Goal: Task Accomplishment & Management: Complete application form

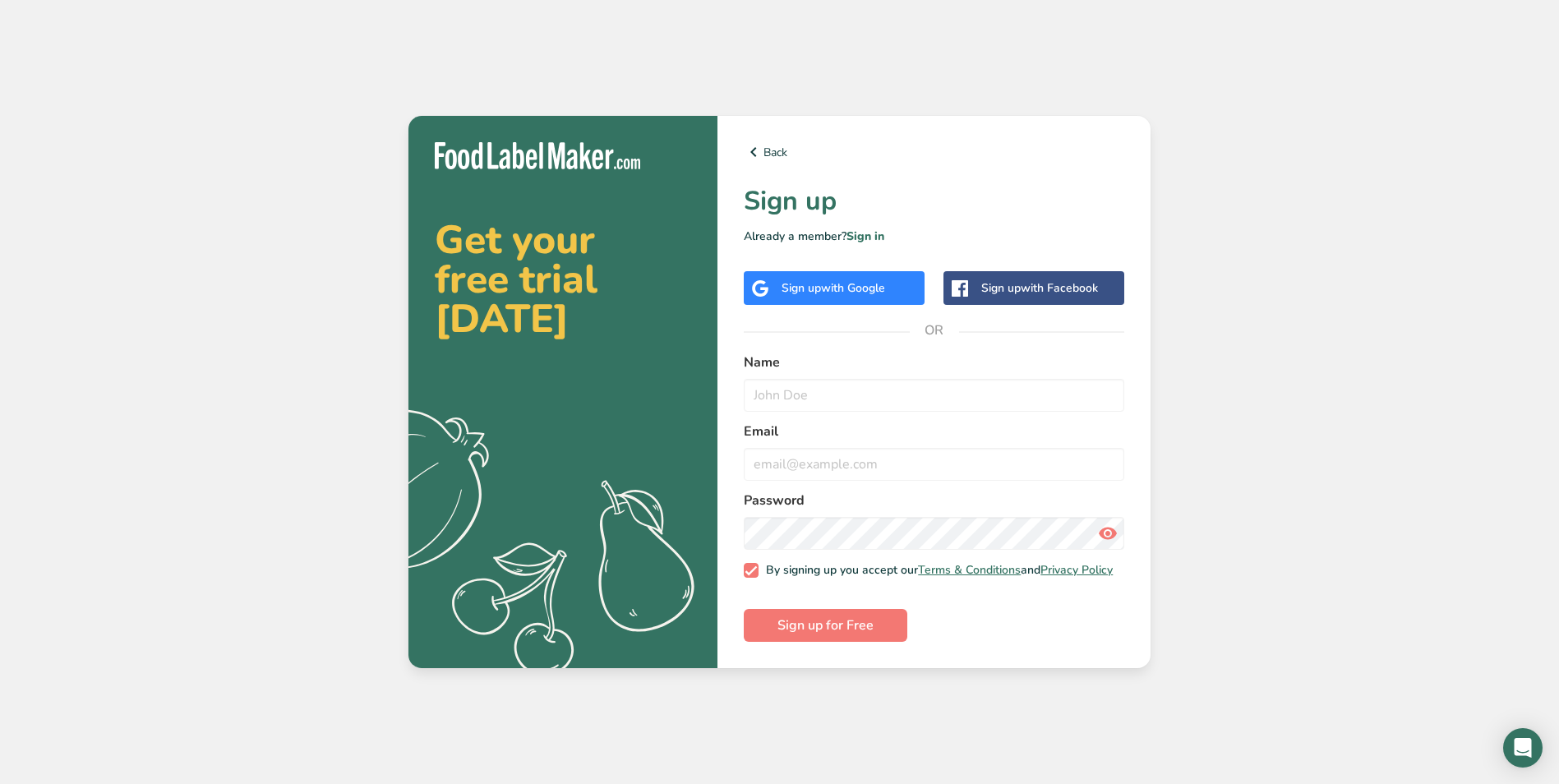
click at [872, 286] on span "with Google" at bounding box center [852, 288] width 64 height 16
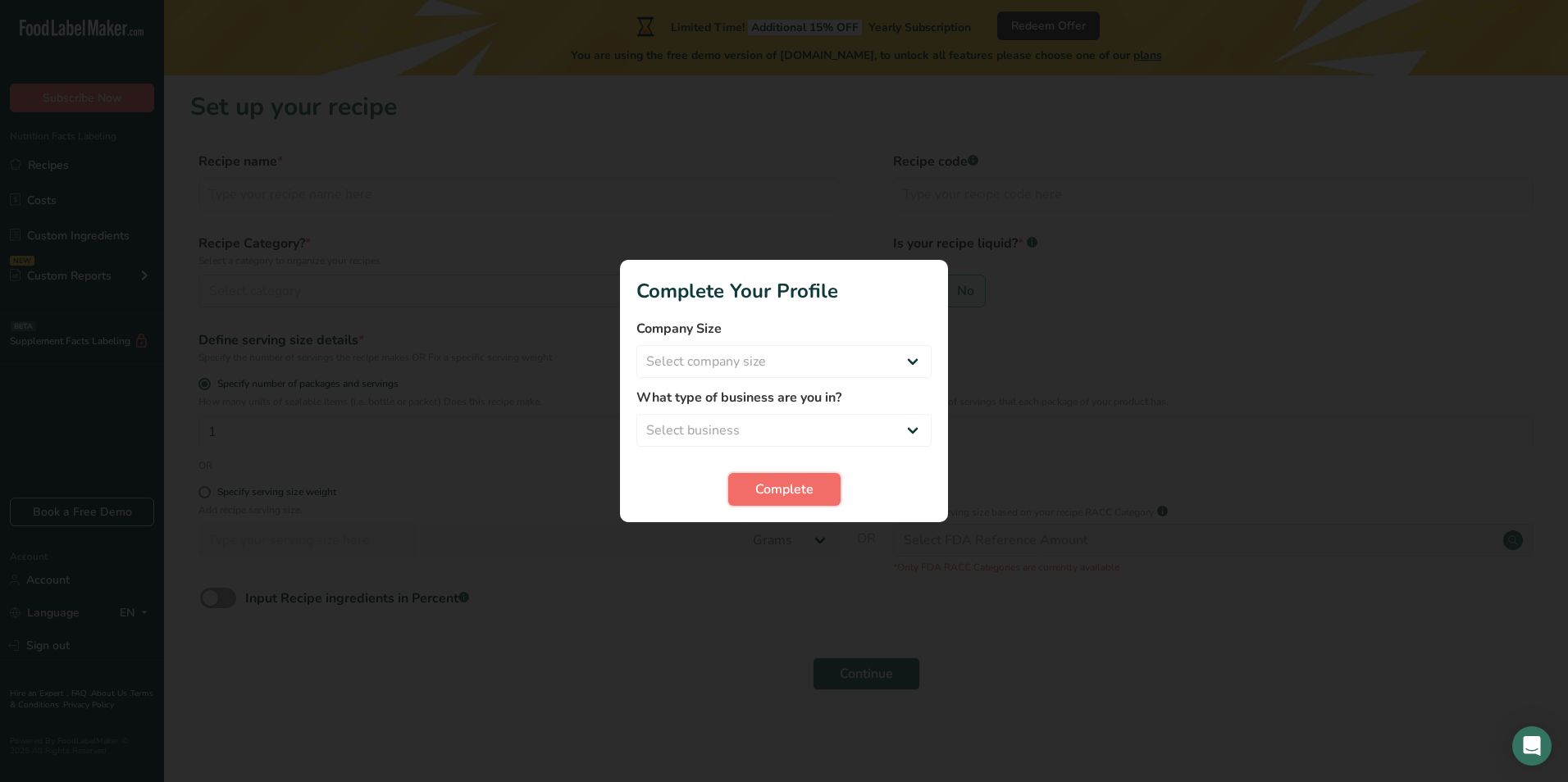
click at [823, 482] on button "Complete" at bounding box center [784, 489] width 112 height 32
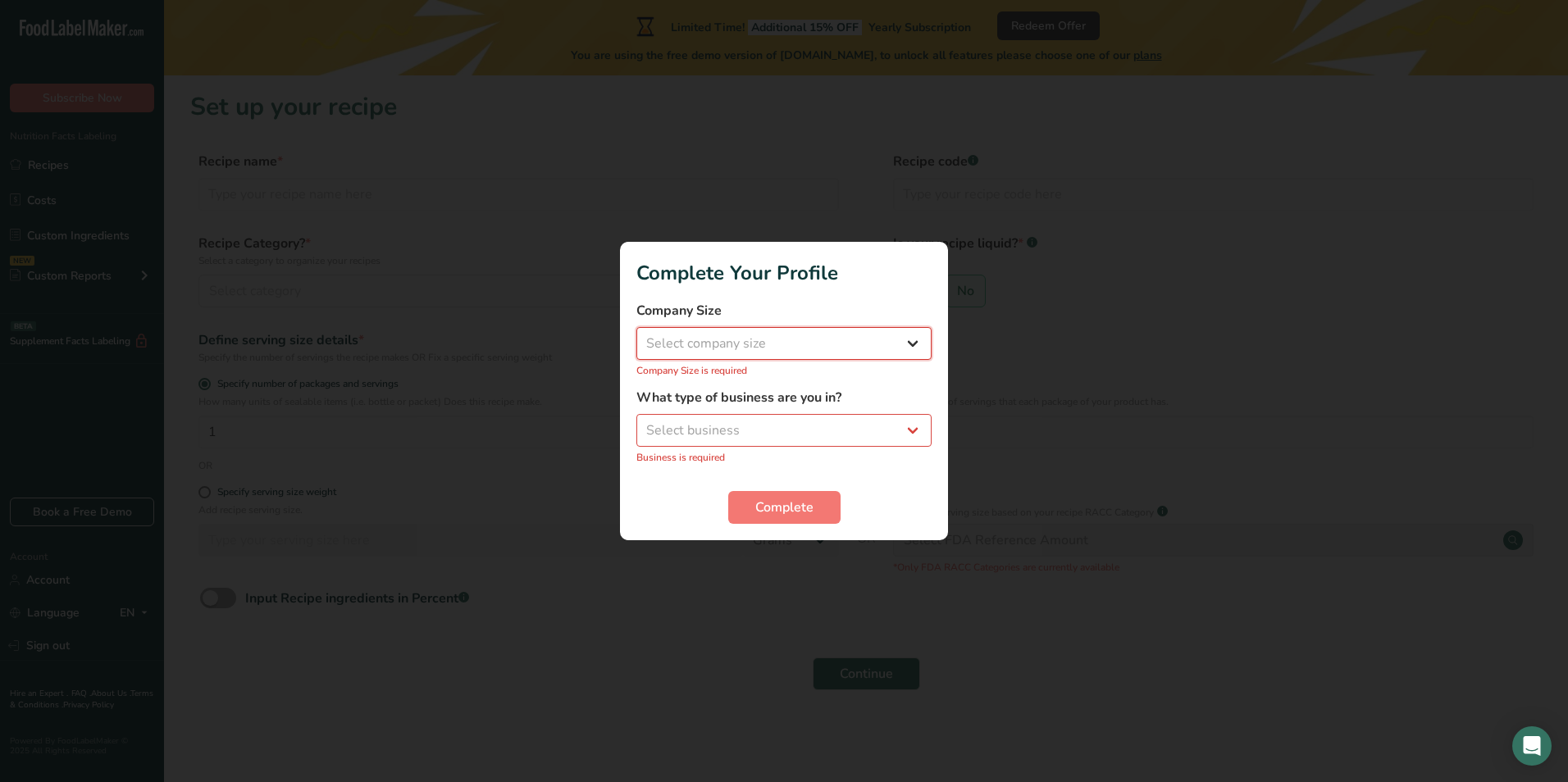
click at [779, 338] on select "Select company size Fewer than 10 Employees 10 to 50 Employees 51 to 500 Employ…" at bounding box center [784, 343] width 295 height 32
select select "1"
click at [637, 336] on select "Select company size Fewer than 10 Employees 10 to 50 Employees 51 to 500 Employ…" at bounding box center [784, 343] width 295 height 32
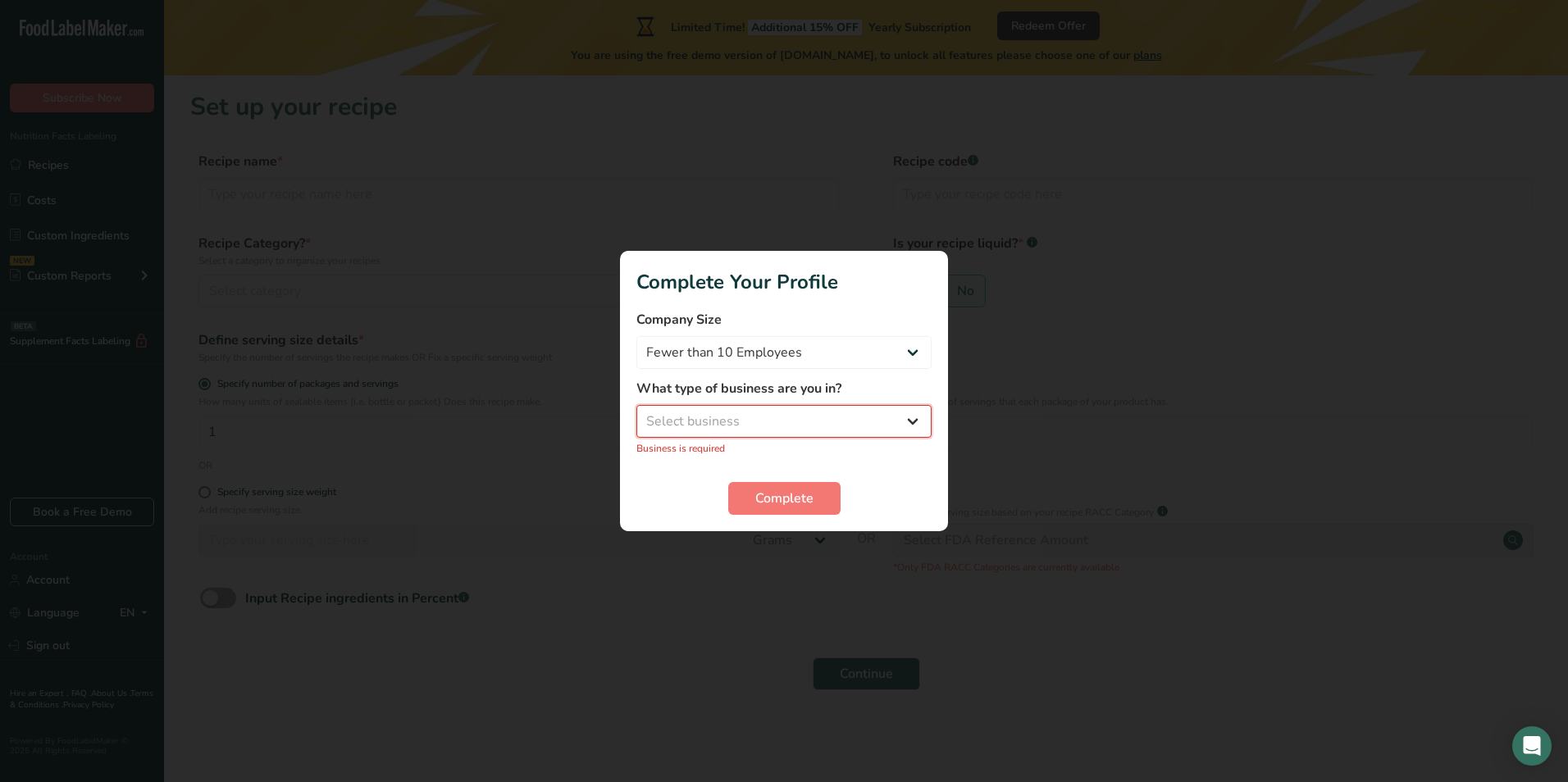
click at [774, 423] on select "Select business Packaged Food Manufacturer Restaurant & Cafe Bakery Meal Plans …" at bounding box center [784, 421] width 295 height 32
select select "8"
click at [637, 414] on select "Select business Packaged Food Manufacturer Restaurant & Cafe Bakery Meal Plans …" at bounding box center [784, 421] width 295 height 32
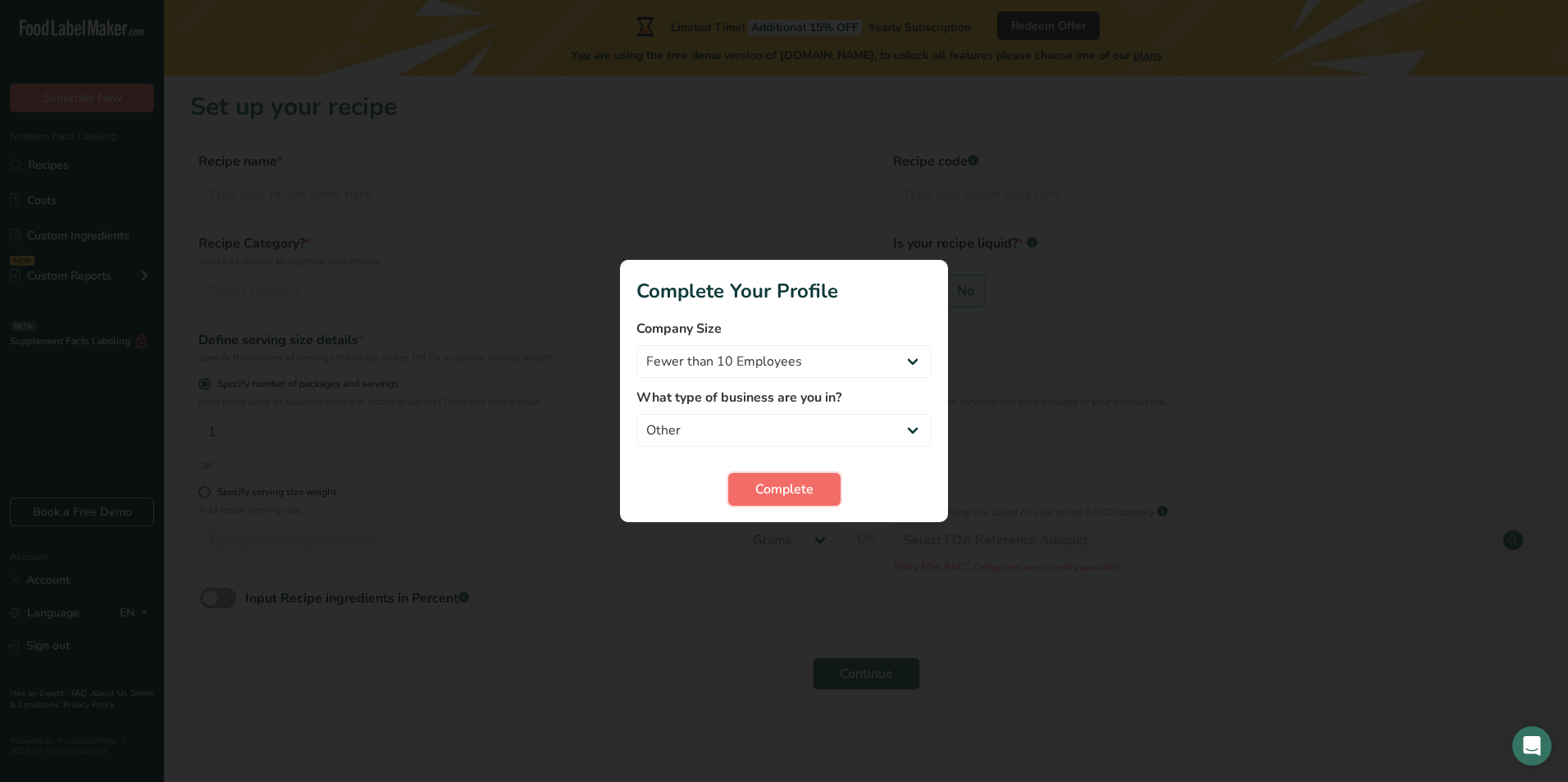
click at [827, 479] on button "Complete" at bounding box center [784, 489] width 112 height 32
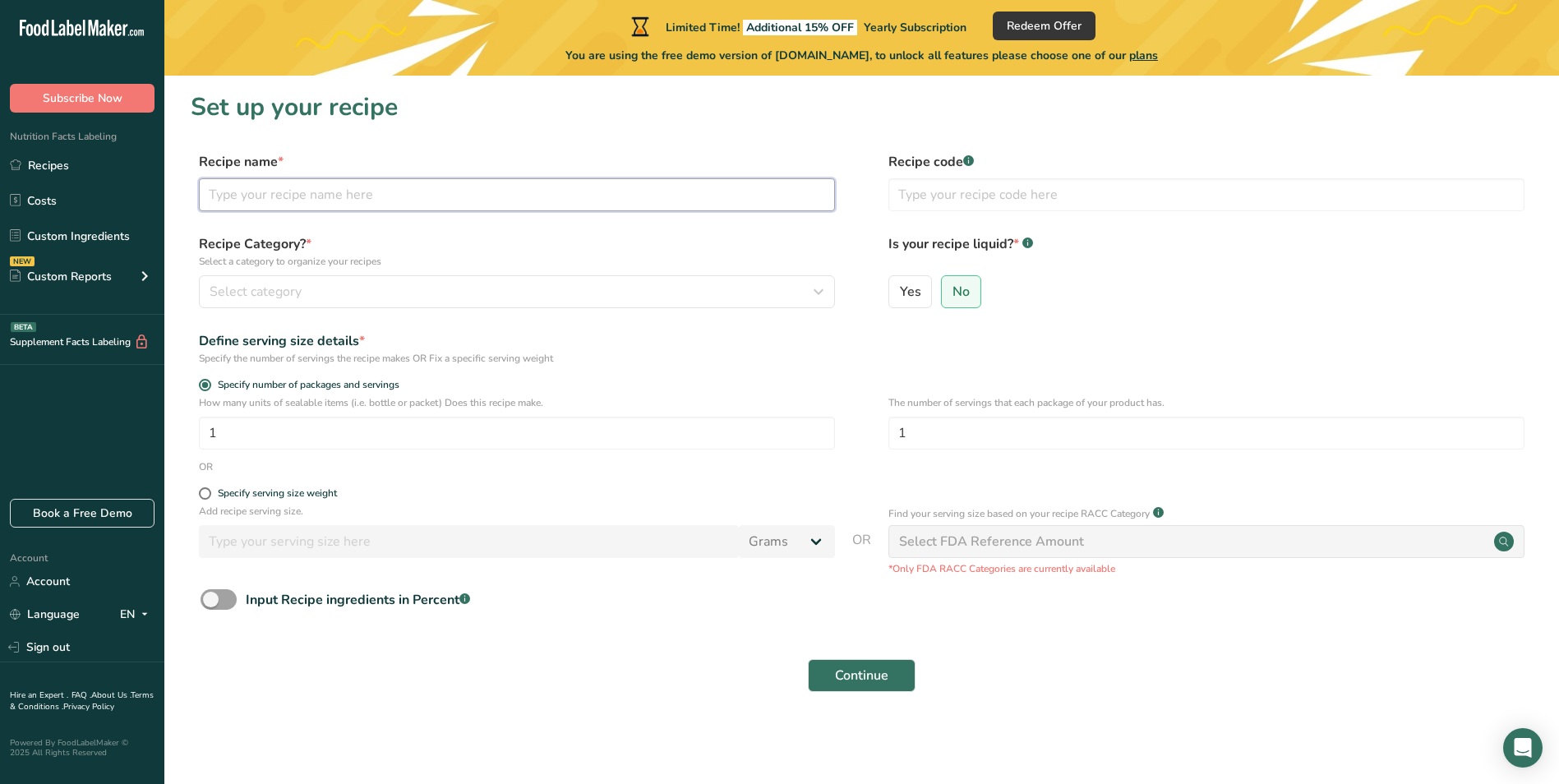
click at [411, 198] on input "text" at bounding box center [516, 194] width 636 height 33
click at [411, 191] on input "text" at bounding box center [516, 194] width 636 height 33
type input "Nickel"
click at [901, 681] on button "Continue" at bounding box center [862, 675] width 108 height 33
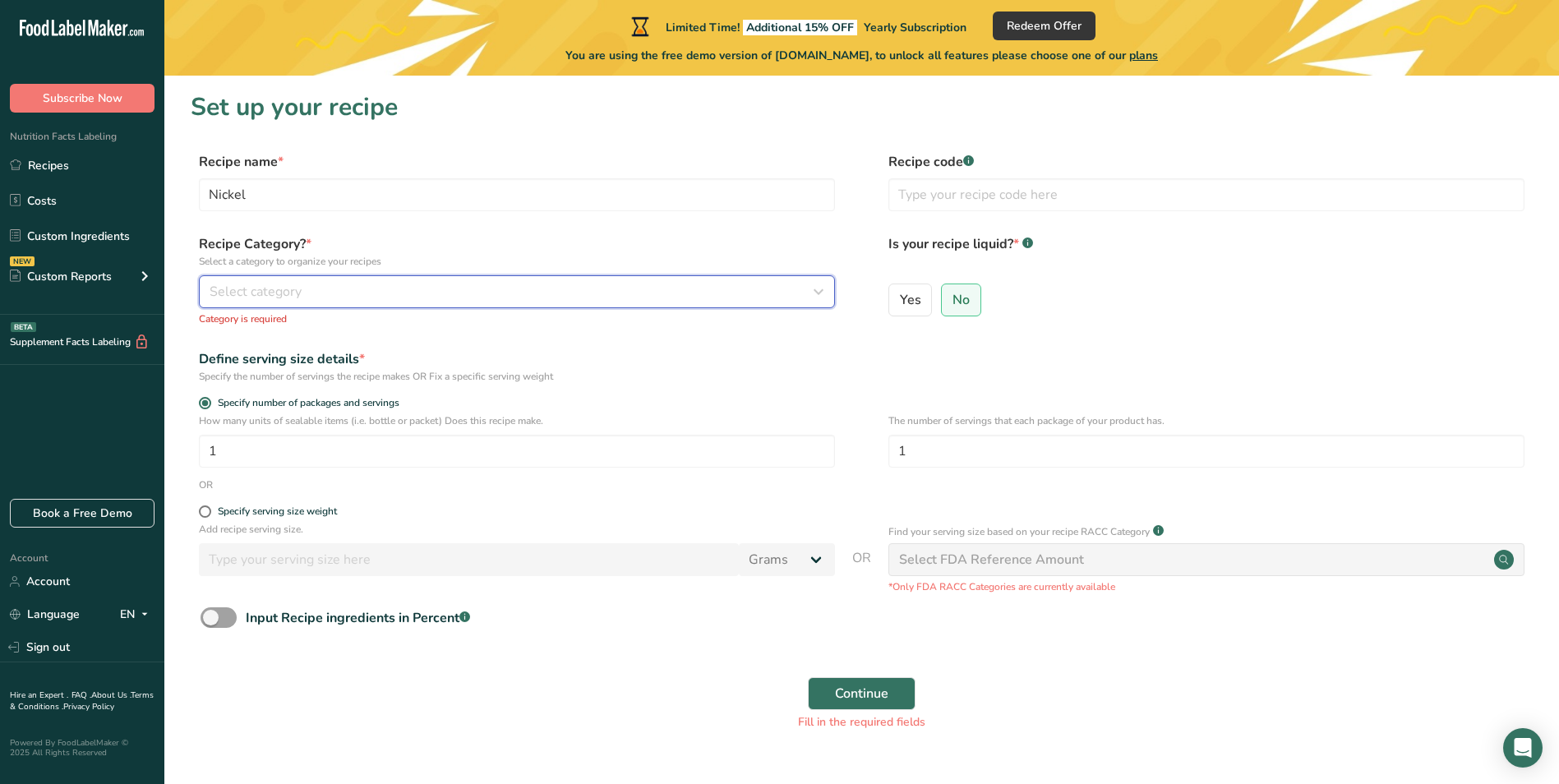
click at [637, 289] on div "Select category" at bounding box center [511, 292] width 605 height 20
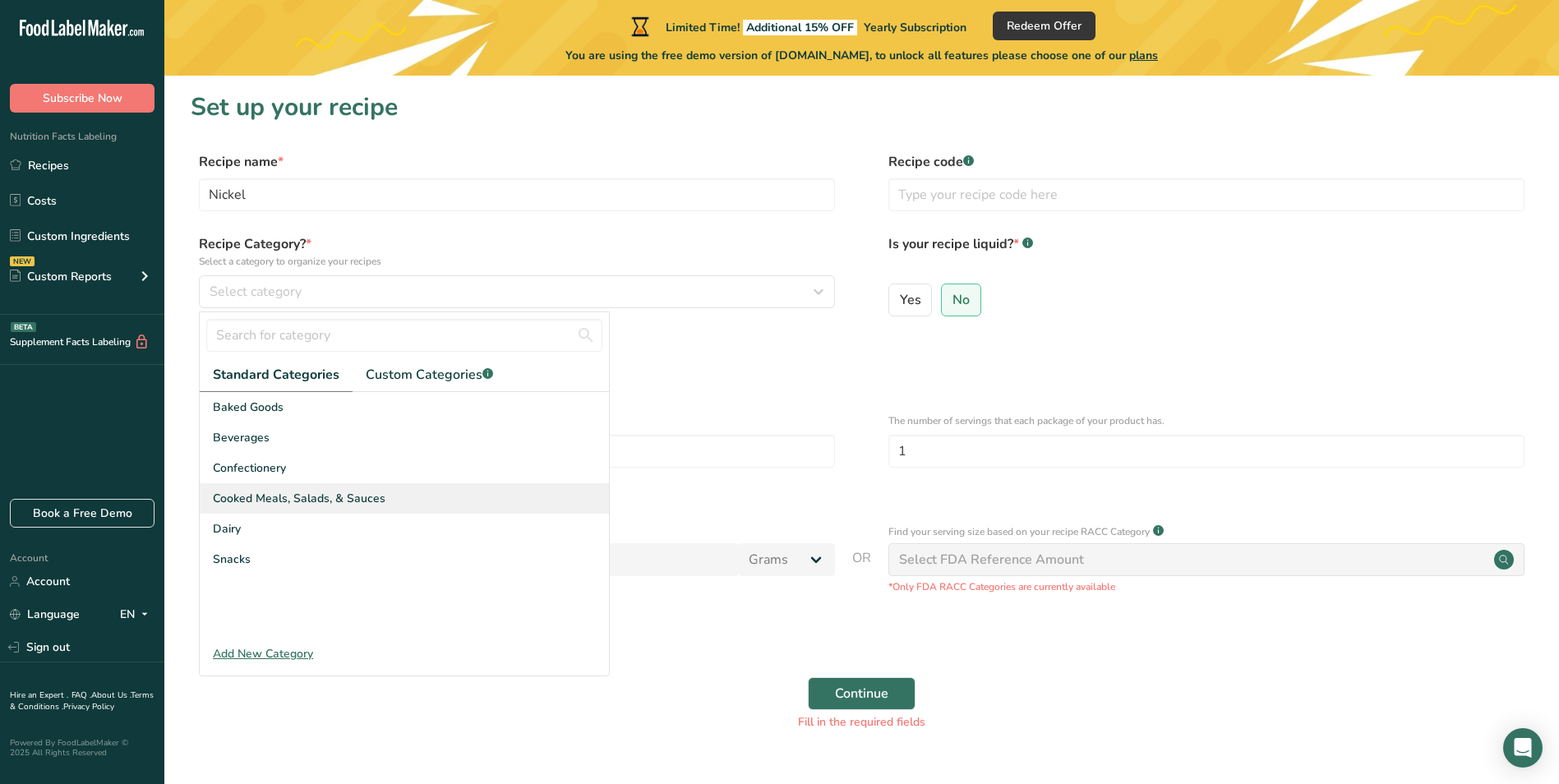
click at [319, 489] on div "Cooked Meals, Salads, & Sauces" at bounding box center [404, 498] width 410 height 30
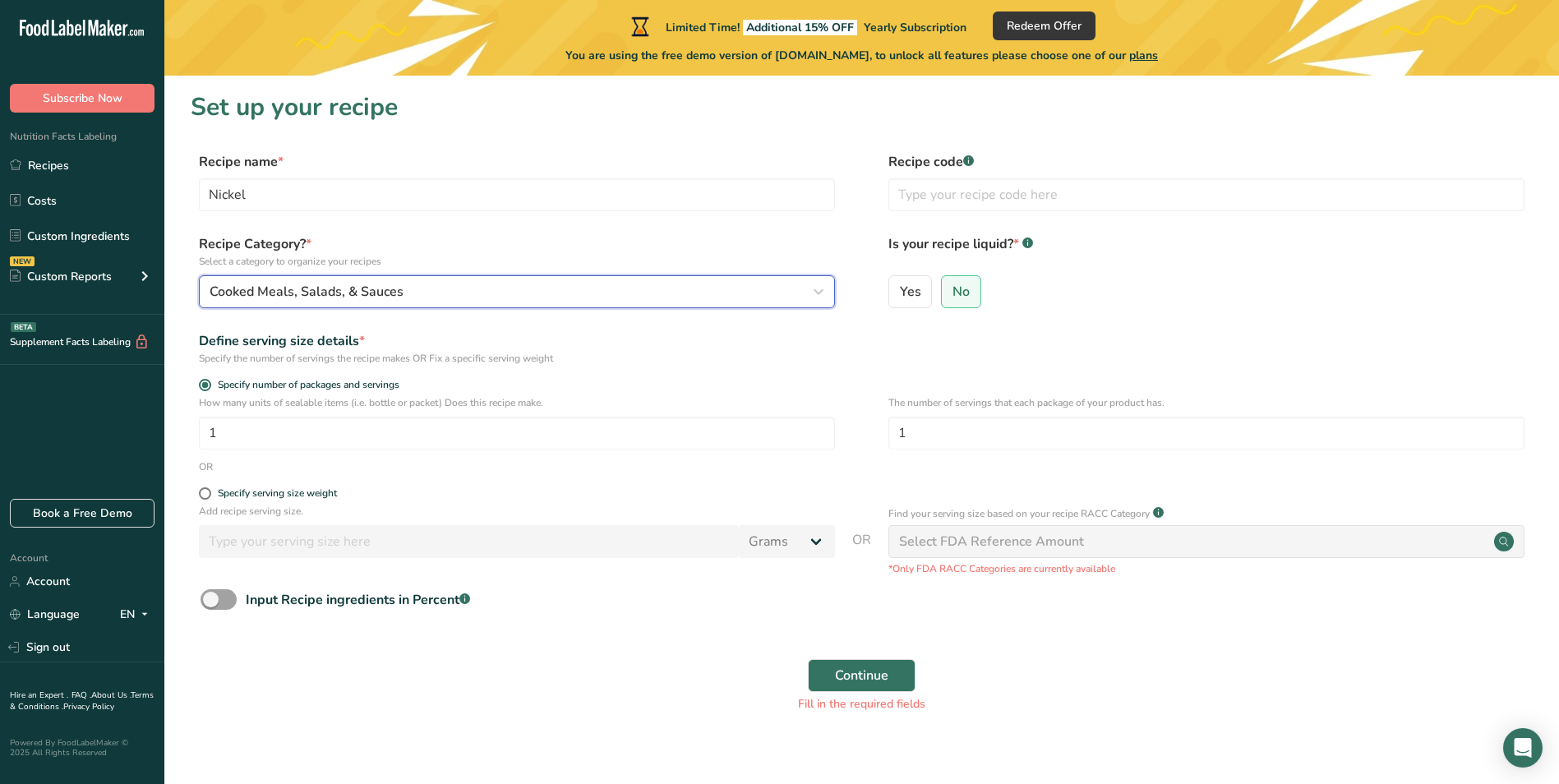
click at [515, 293] on div "Cooked Meals, Salads, & Sauces" at bounding box center [511, 292] width 605 height 20
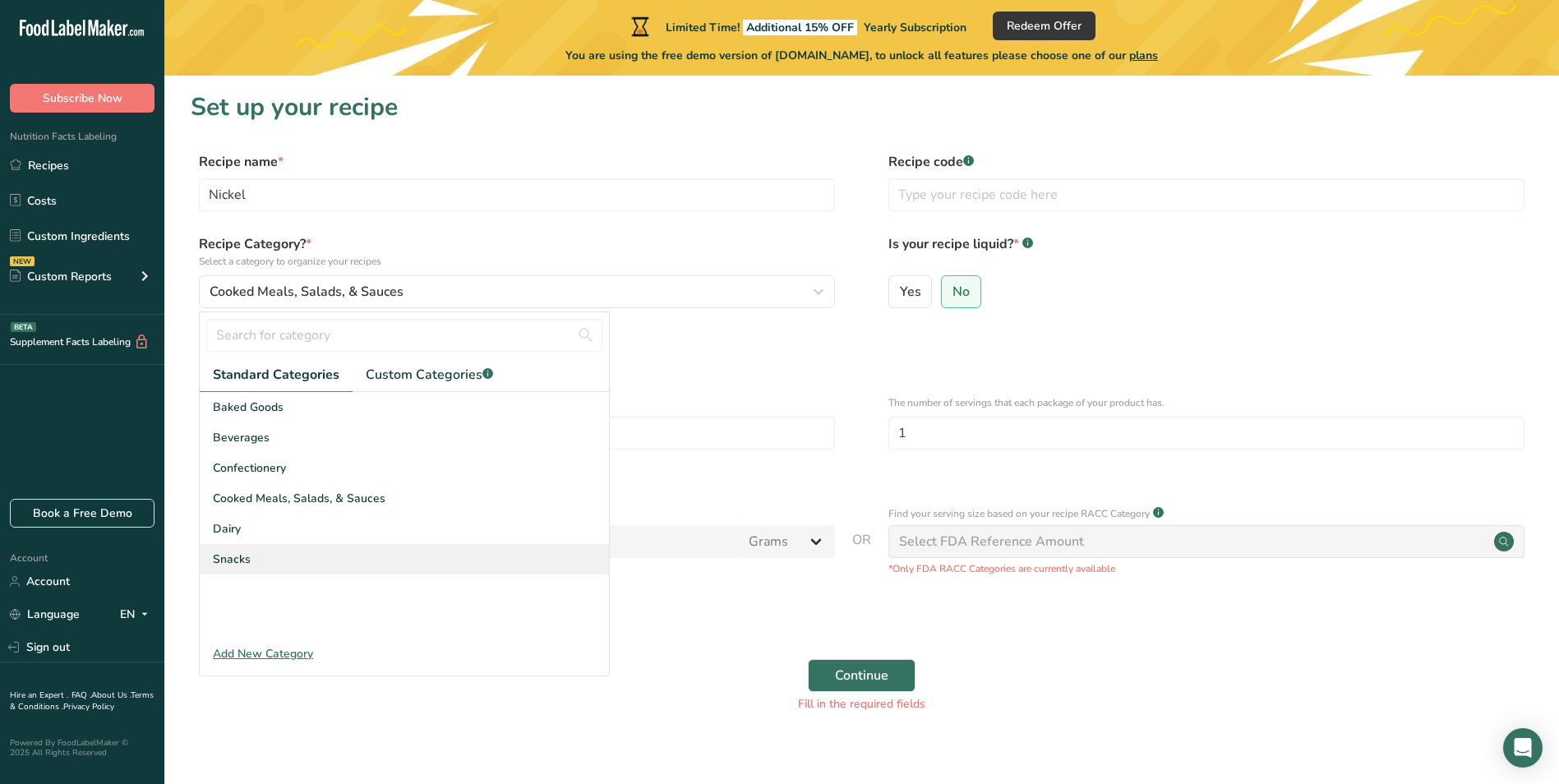
click at [278, 550] on div "Snacks" at bounding box center [404, 559] width 410 height 30
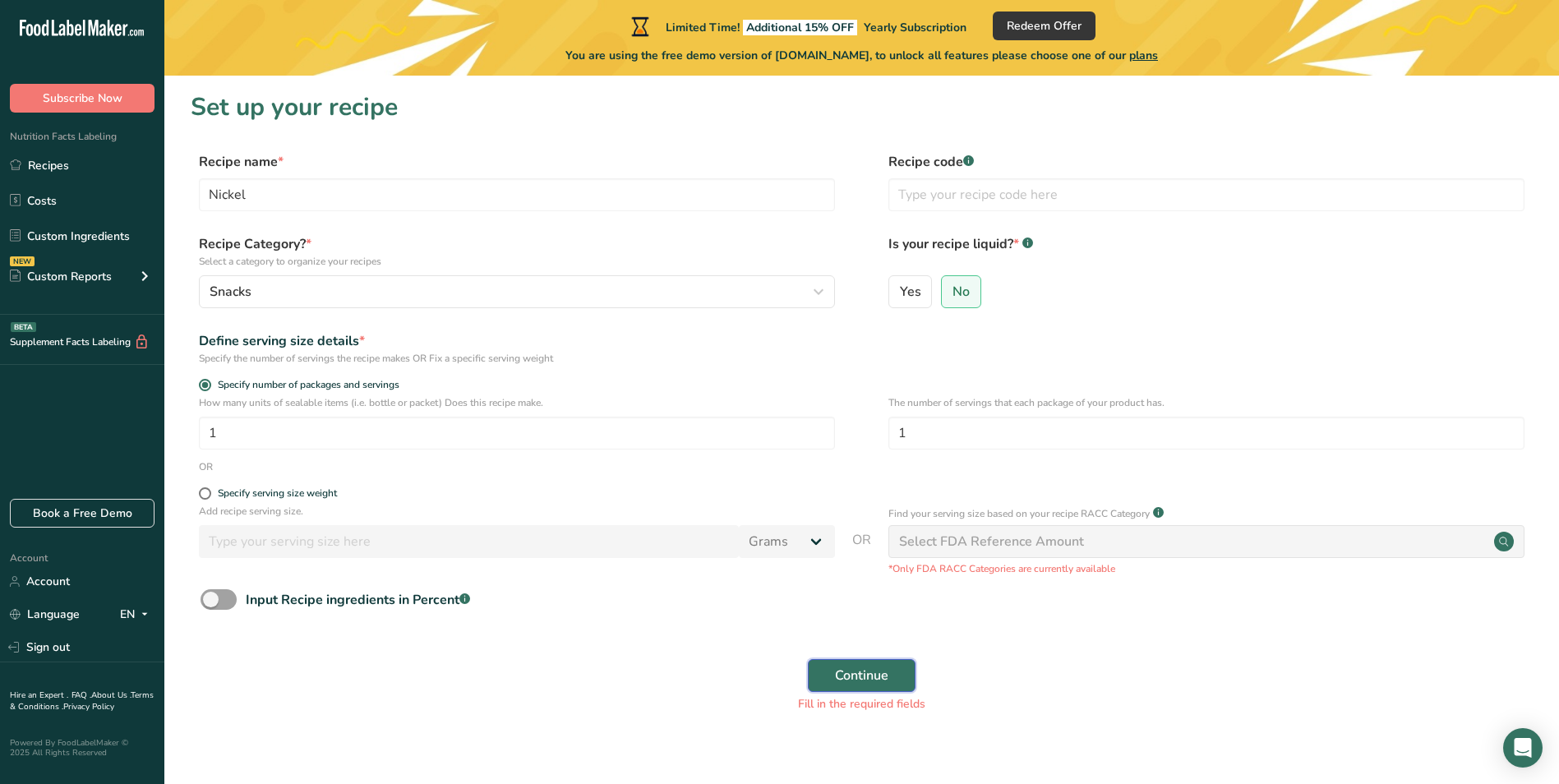
click at [844, 666] on span "Continue" at bounding box center [862, 676] width 53 height 20
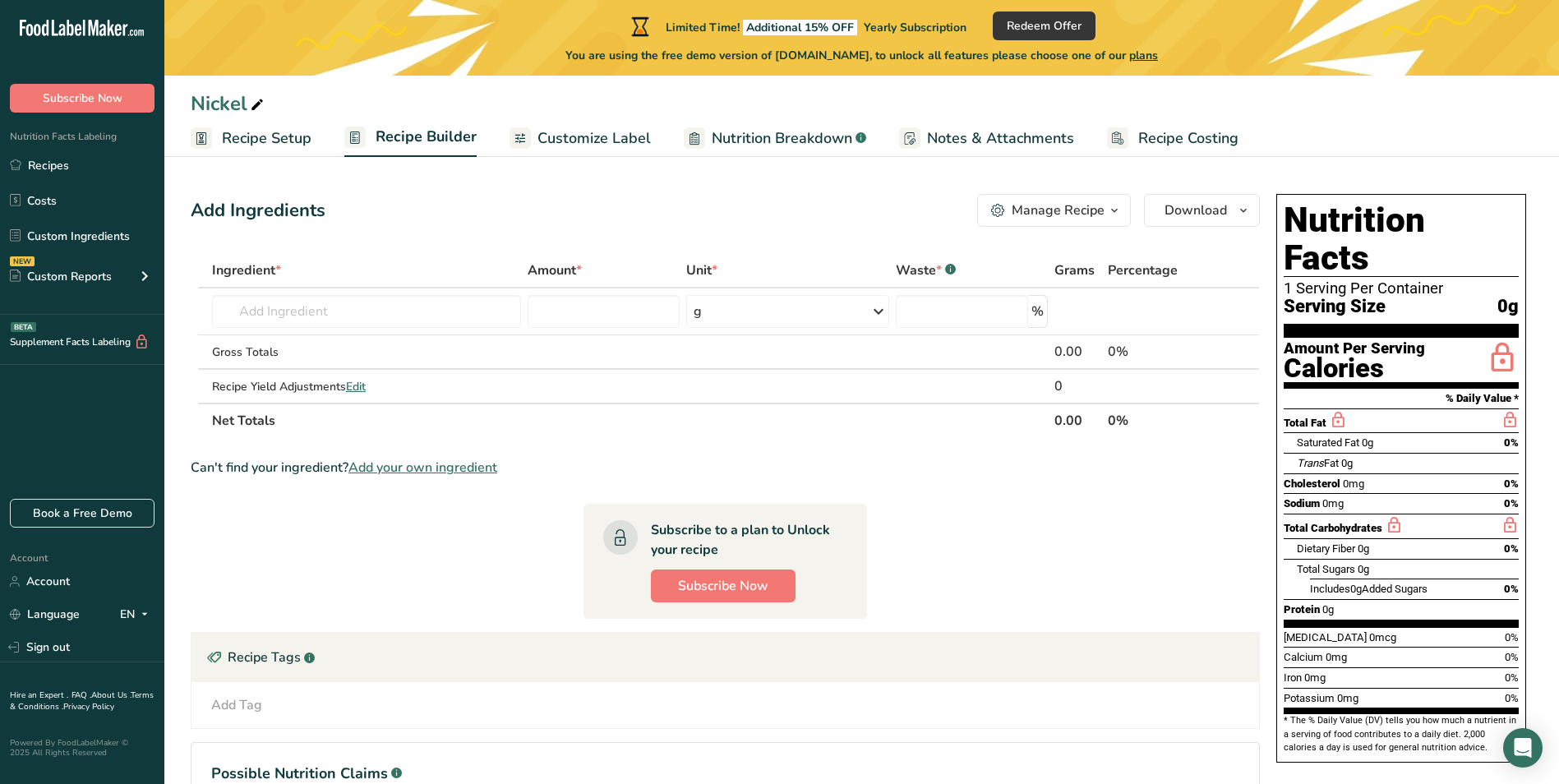
click at [1411, 432] on div "Saturated Fat 0g 0%" at bounding box center [1408, 442] width 222 height 21
click at [1373, 436] on span "0g" at bounding box center [1368, 442] width 12 height 13
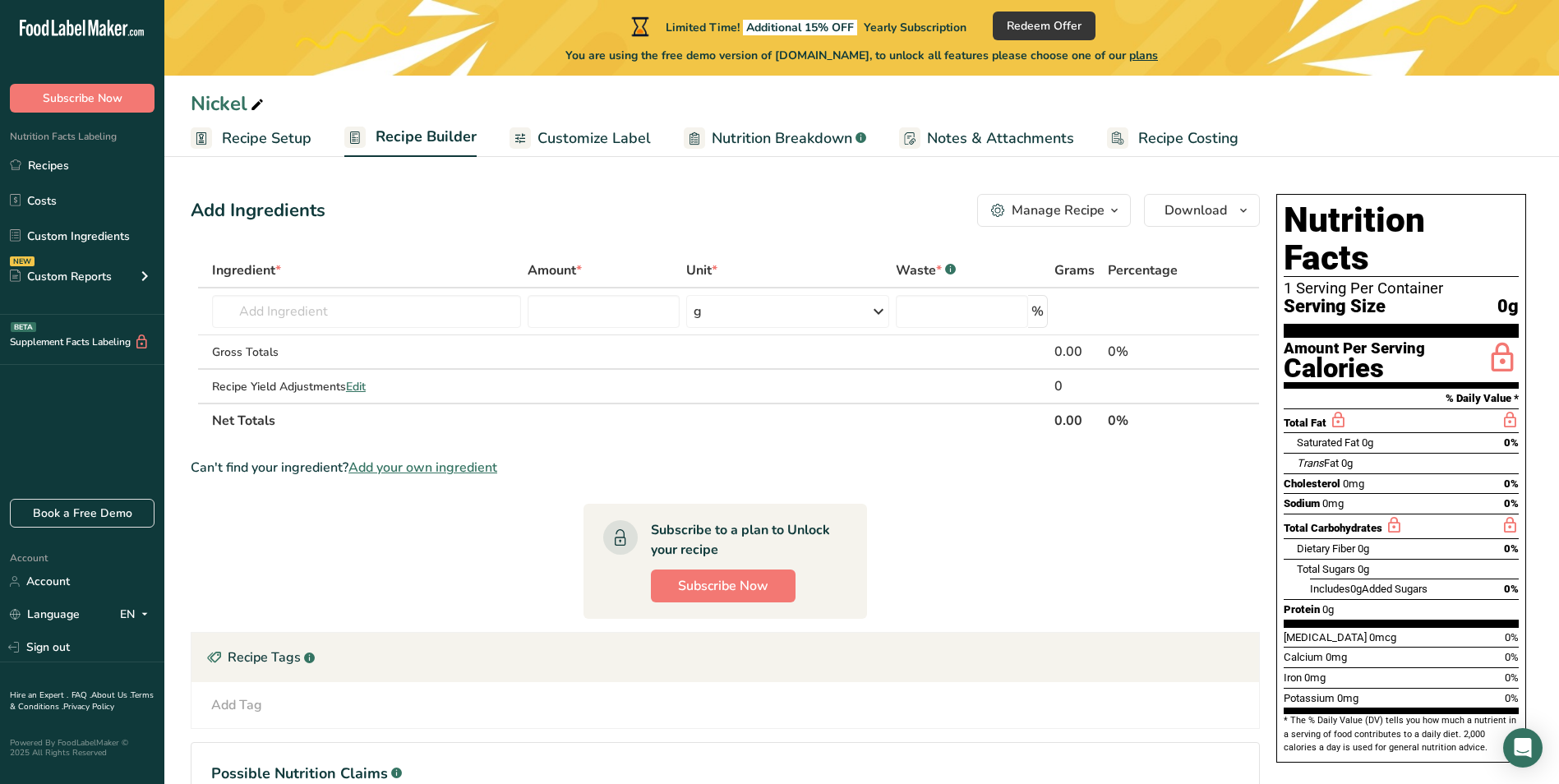
click at [1373, 436] on span "0g" at bounding box center [1368, 442] width 12 height 13
drag, startPoint x: 1373, startPoint y: 407, endPoint x: 1362, endPoint y: 405, distance: 11.2
click at [1360, 436] on span "Saturated Fat" at bounding box center [1328, 442] width 63 height 13
click at [1366, 436] on span "0g" at bounding box center [1368, 442] width 12 height 13
click at [1360, 436] on span "Saturated Fat" at bounding box center [1328, 442] width 63 height 13
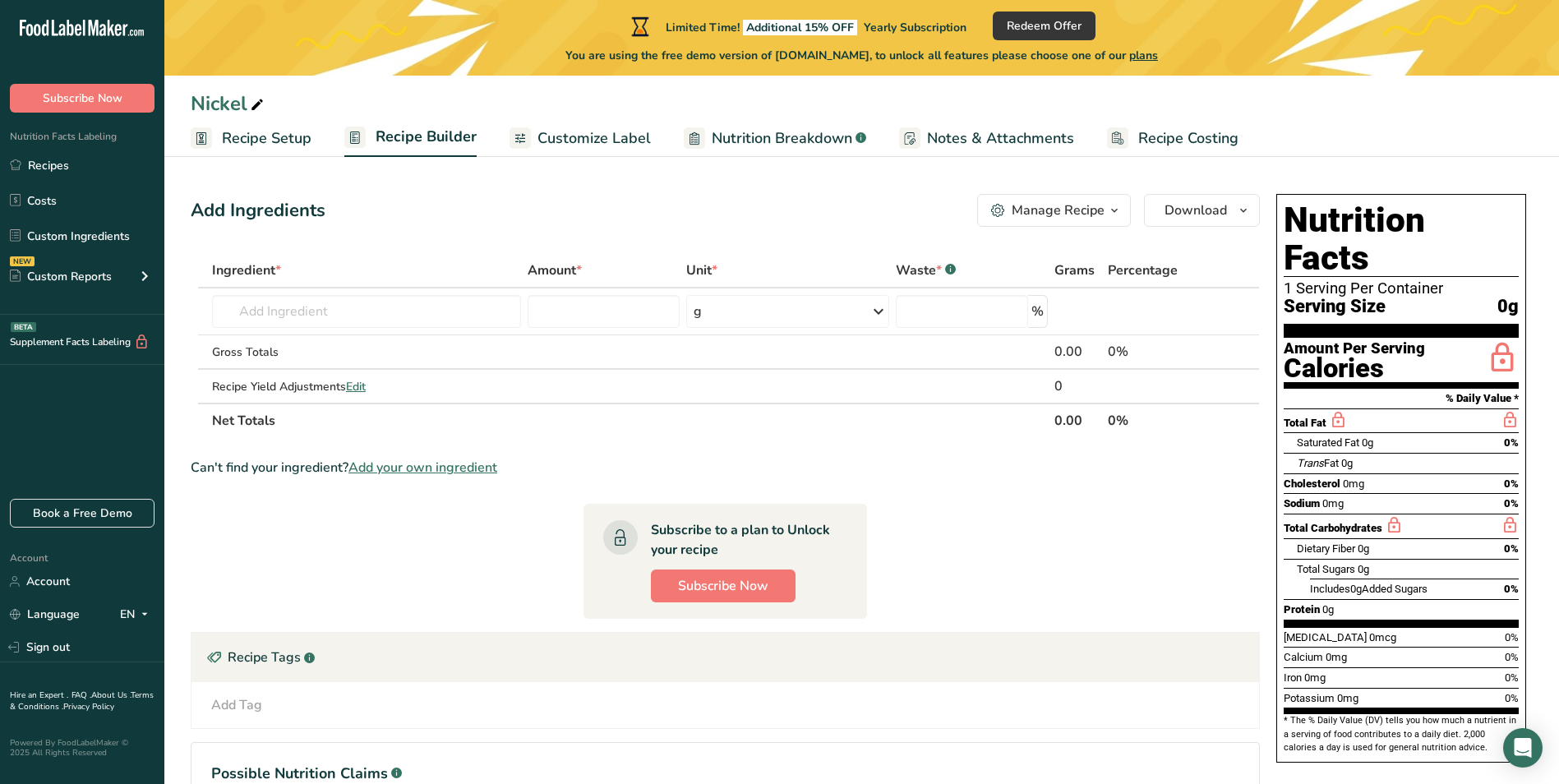
click at [1357, 436] on span "Saturated Fat" at bounding box center [1328, 442] width 63 height 13
click at [415, 312] on input "text" at bounding box center [366, 311] width 309 height 33
click at [325, 137] on ul "Recipe Setup Recipe Builder Customize Label Nutrition Breakdown .a-a{fill:#3473…" at bounding box center [862, 138] width 1395 height 38
click at [407, 315] on input "text" at bounding box center [366, 311] width 309 height 33
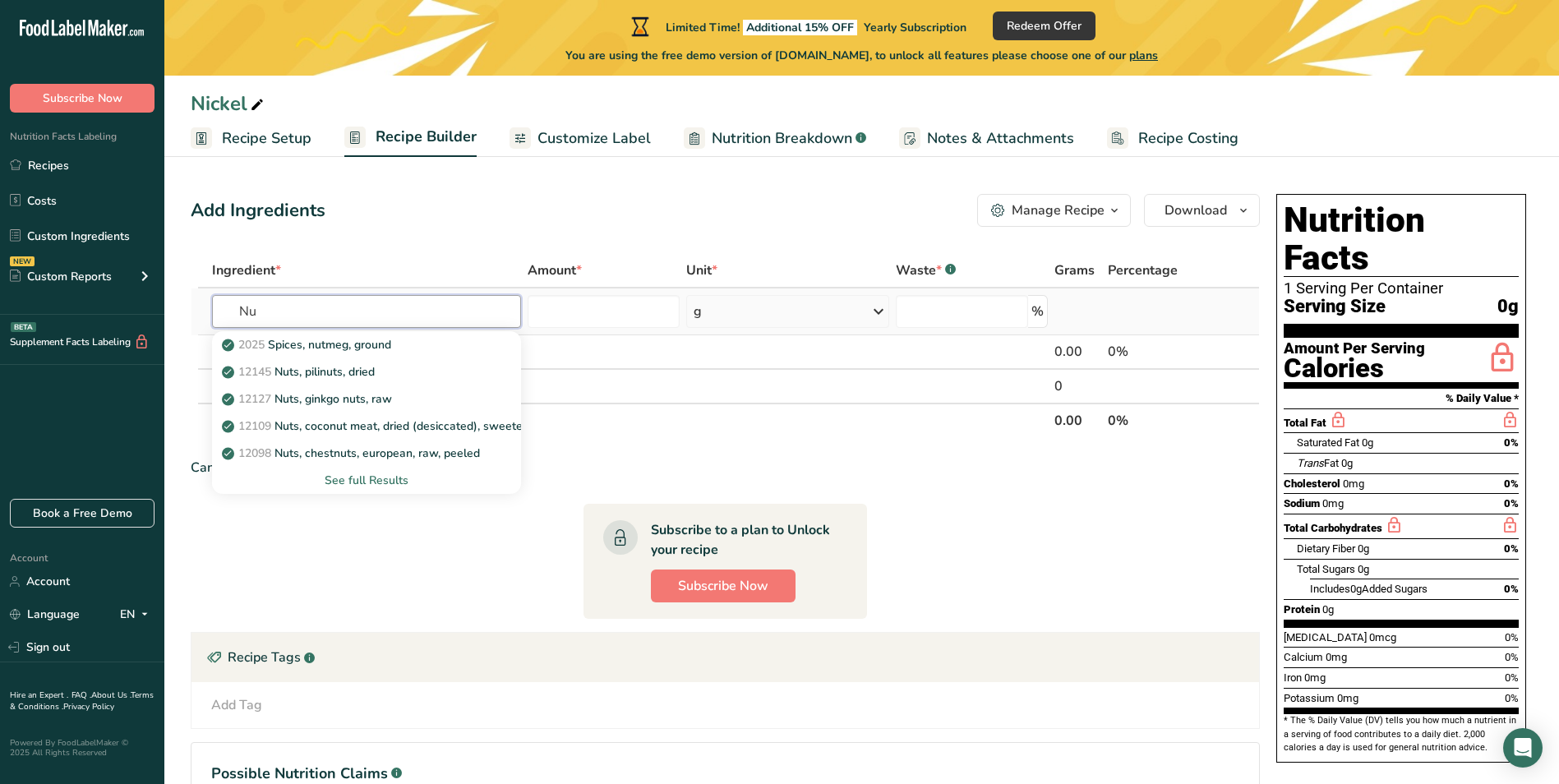
type input "N"
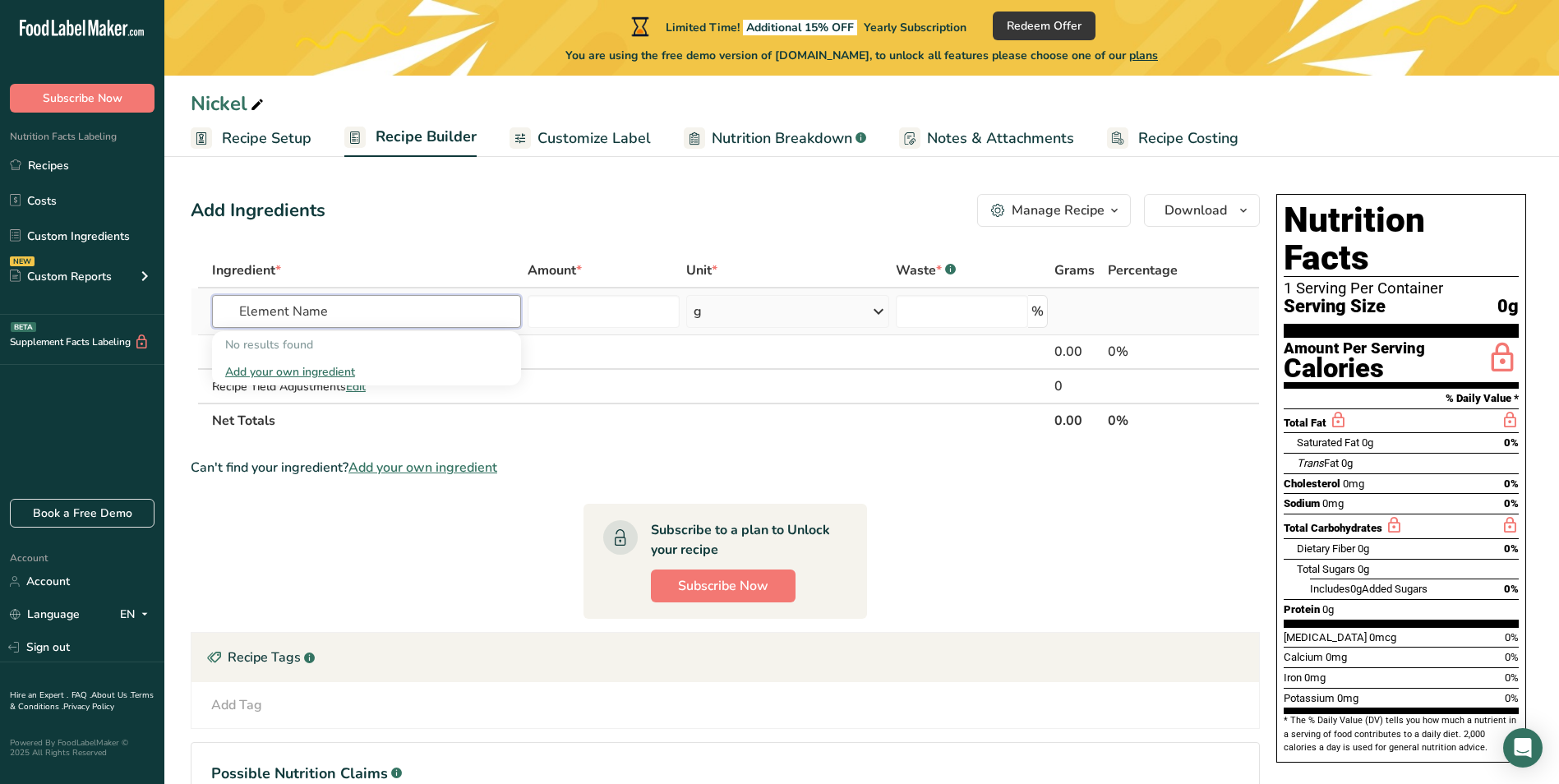
type input "Element Name"
click at [307, 361] on div "Add your own ingredient" at bounding box center [366, 372] width 309 height 28
drag, startPoint x: 307, startPoint y: 361, endPoint x: 303, endPoint y: 369, distance: 8.9
click at [303, 369] on div "Add your own ingredient" at bounding box center [366, 371] width 283 height 18
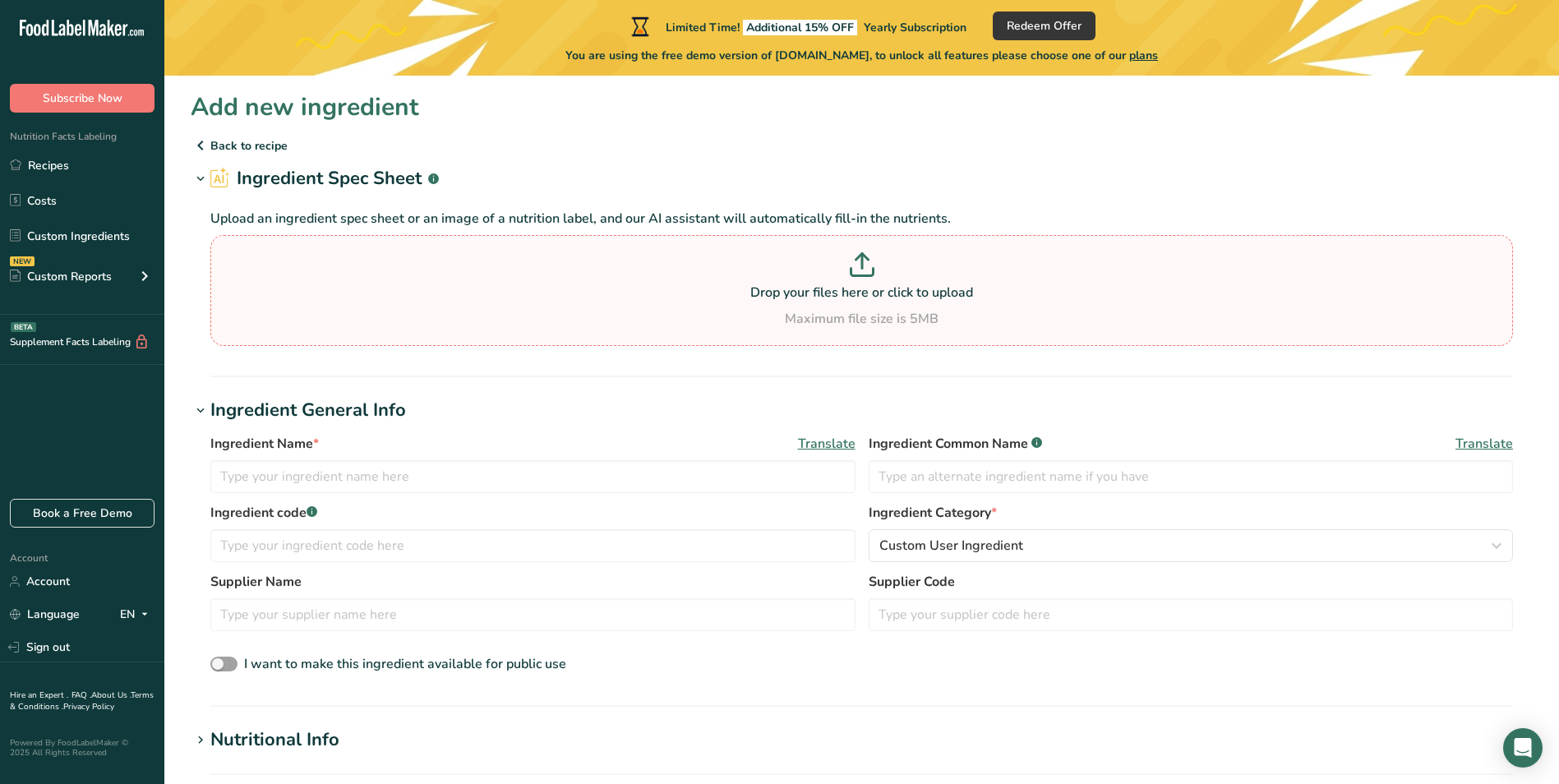
click at [792, 284] on p "Drop your files here or click to upload" at bounding box center [862, 293] width 1295 height 20
click at [792, 284] on input "Drop your files here or click to upload Maximum file size is 5MB" at bounding box center [862, 290] width 1303 height 111
click at [747, 288] on p "Drop your files here or click to upload" at bounding box center [862, 293] width 1295 height 20
click at [747, 288] on input "Drop your files here or click to upload Maximum file size is 5MB" at bounding box center [862, 290] width 1303 height 111
type input "C:\fakepath\i5wkmz3q.png"
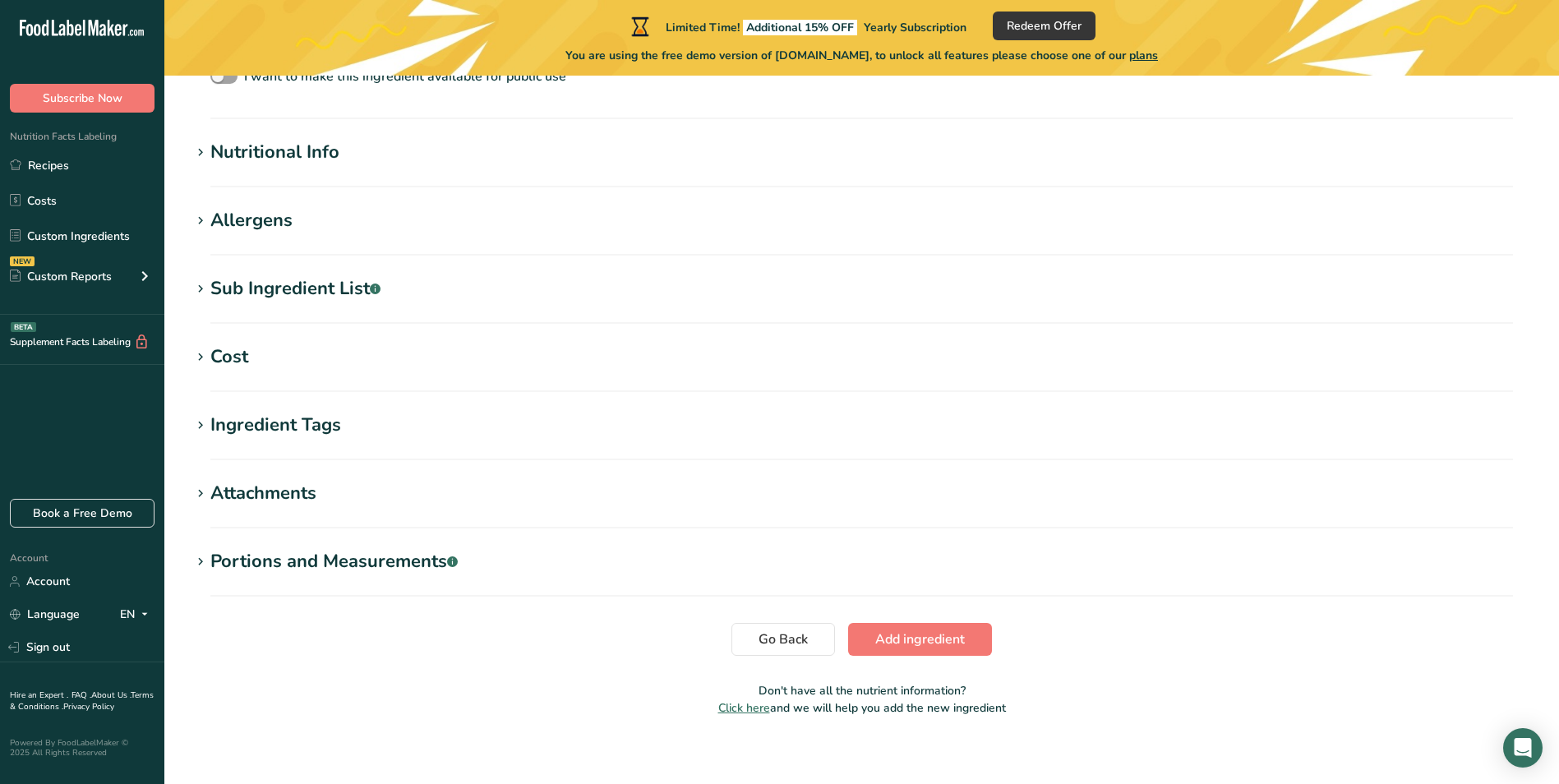
scroll to position [520, 0]
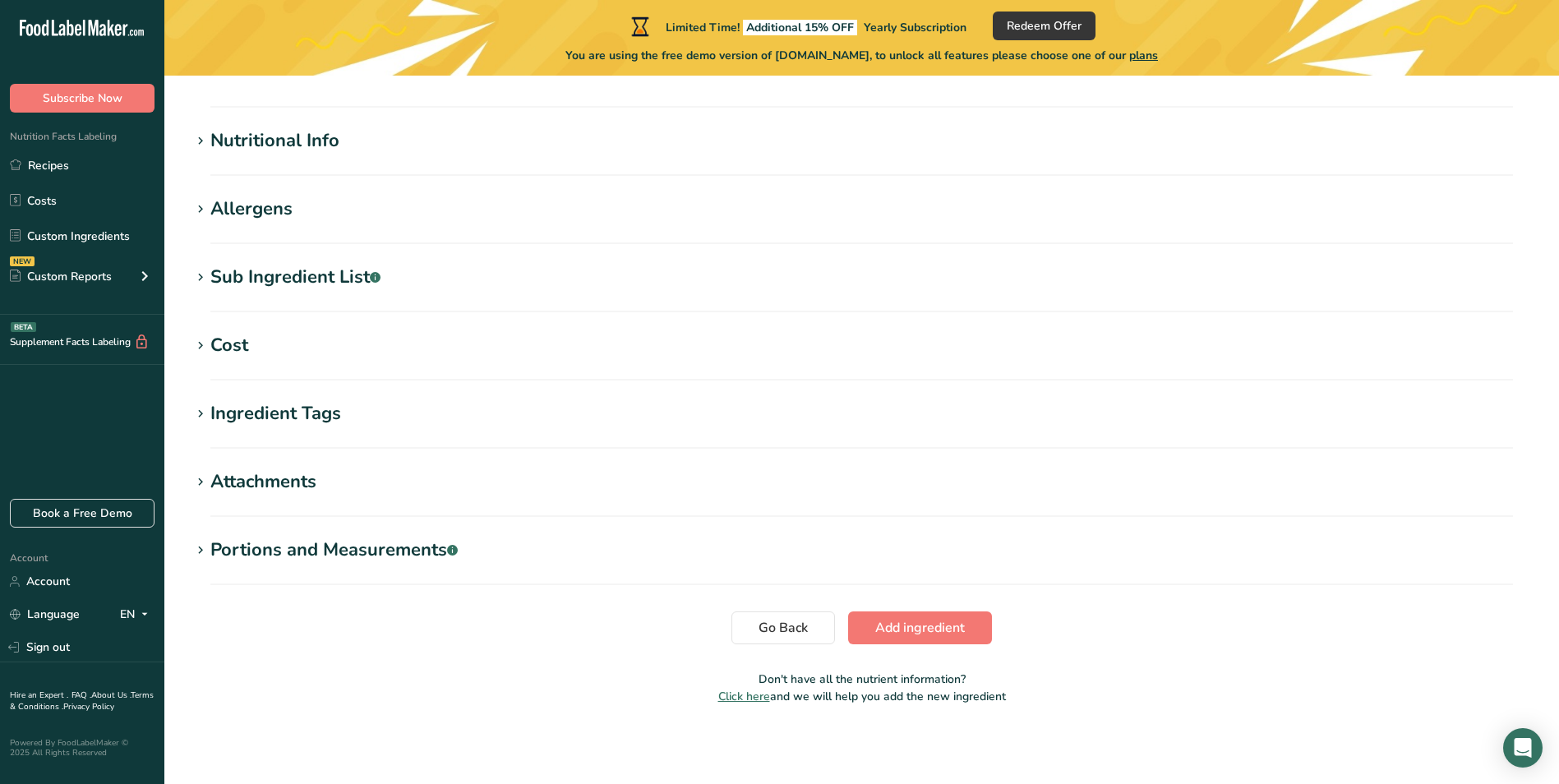
click at [427, 405] on h1 "Ingredient Tags" at bounding box center [862, 414] width 1342 height 28
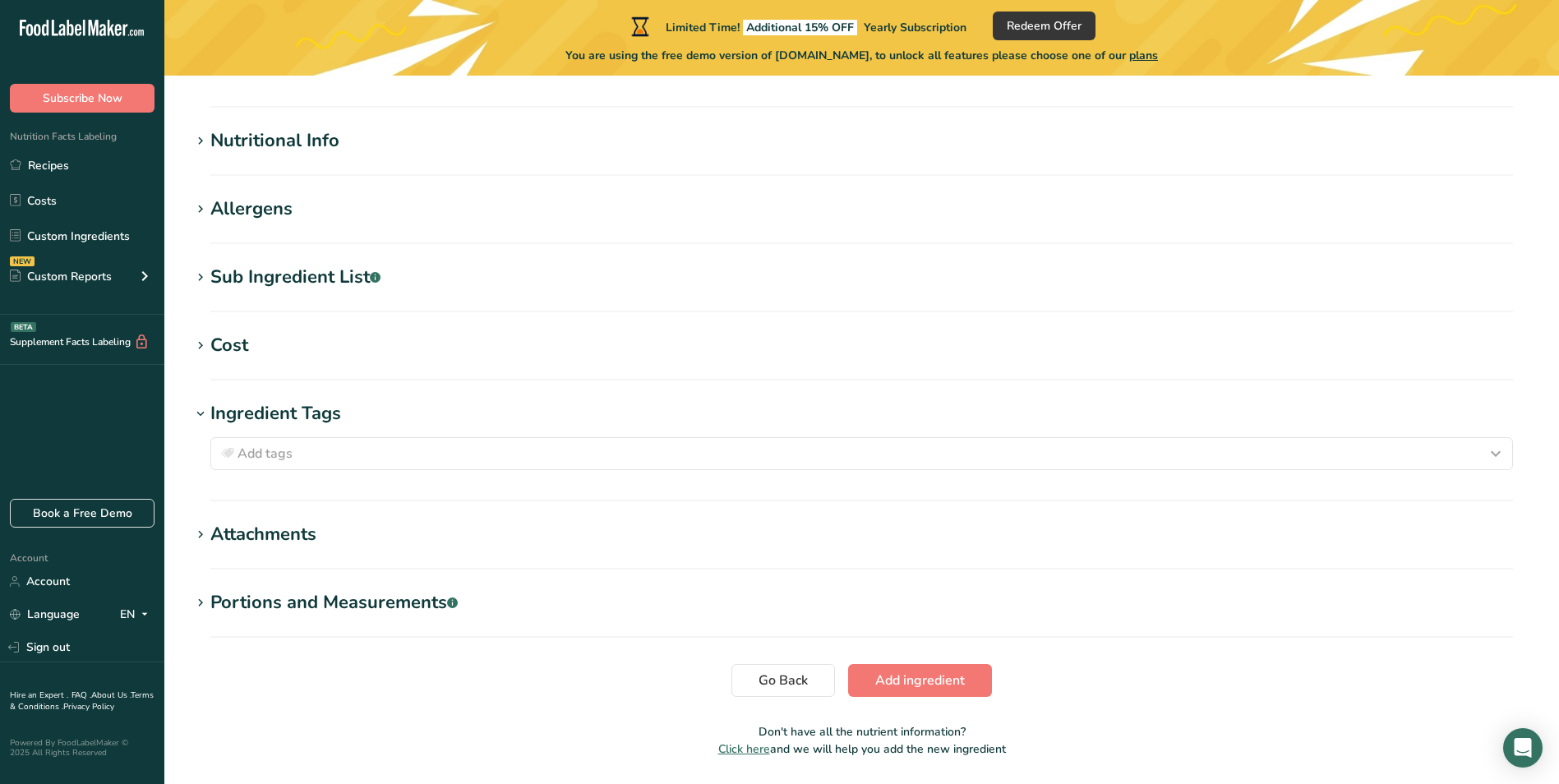
click at [398, 410] on h1 "Ingredient Tags" at bounding box center [862, 414] width 1342 height 28
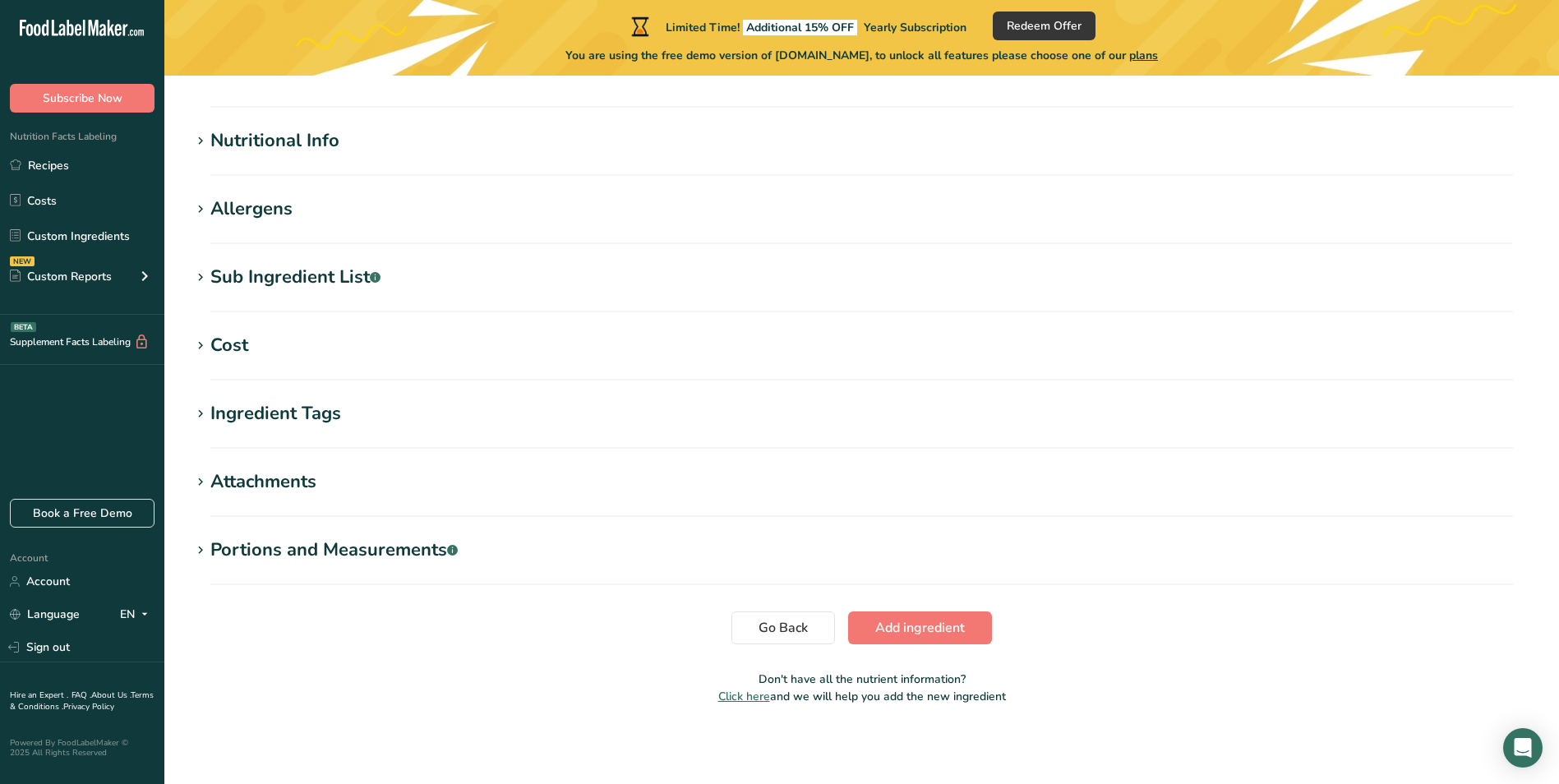
click at [374, 344] on h1 "Cost" at bounding box center [862, 345] width 1342 height 28
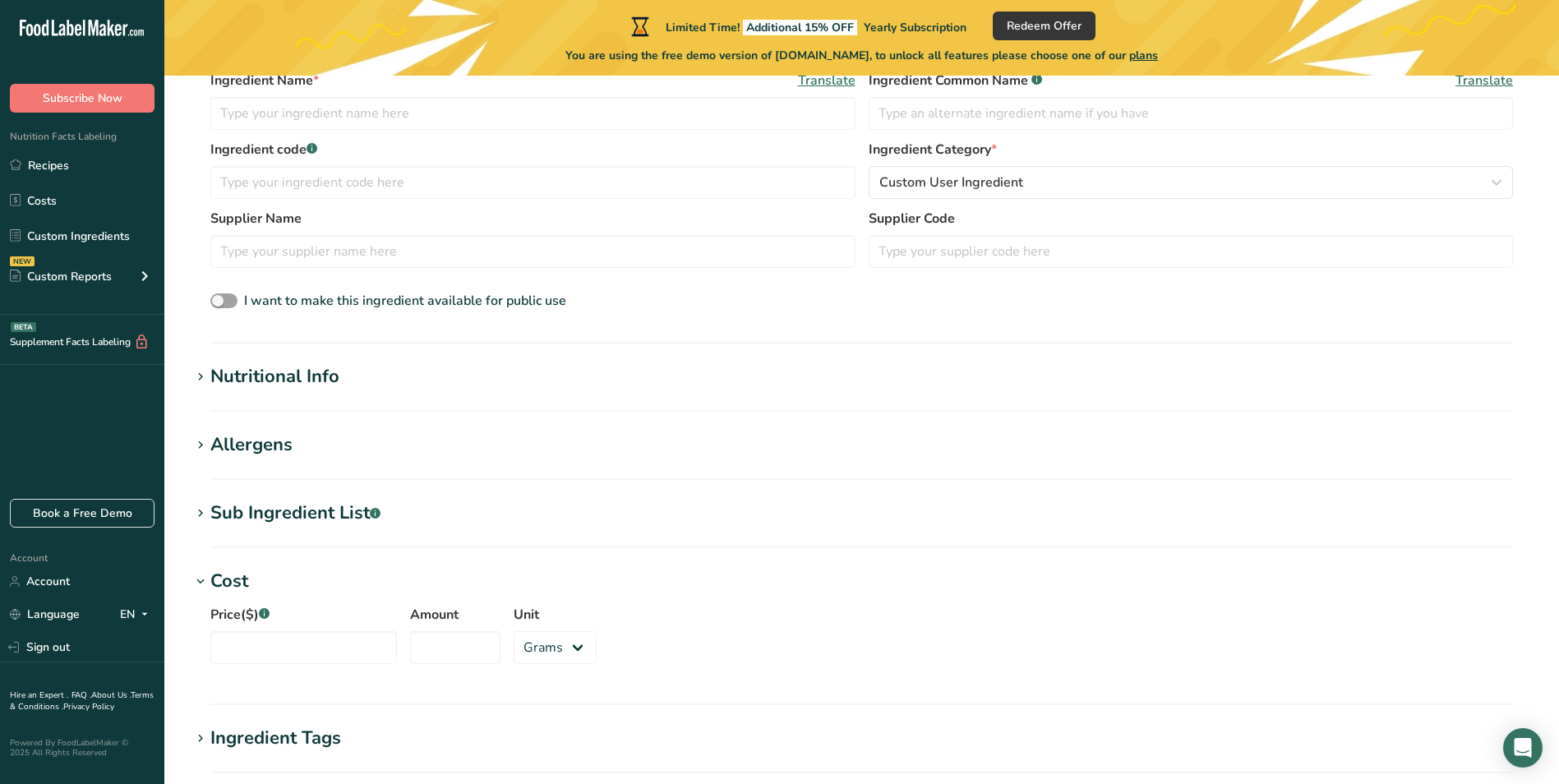
scroll to position [273, 0]
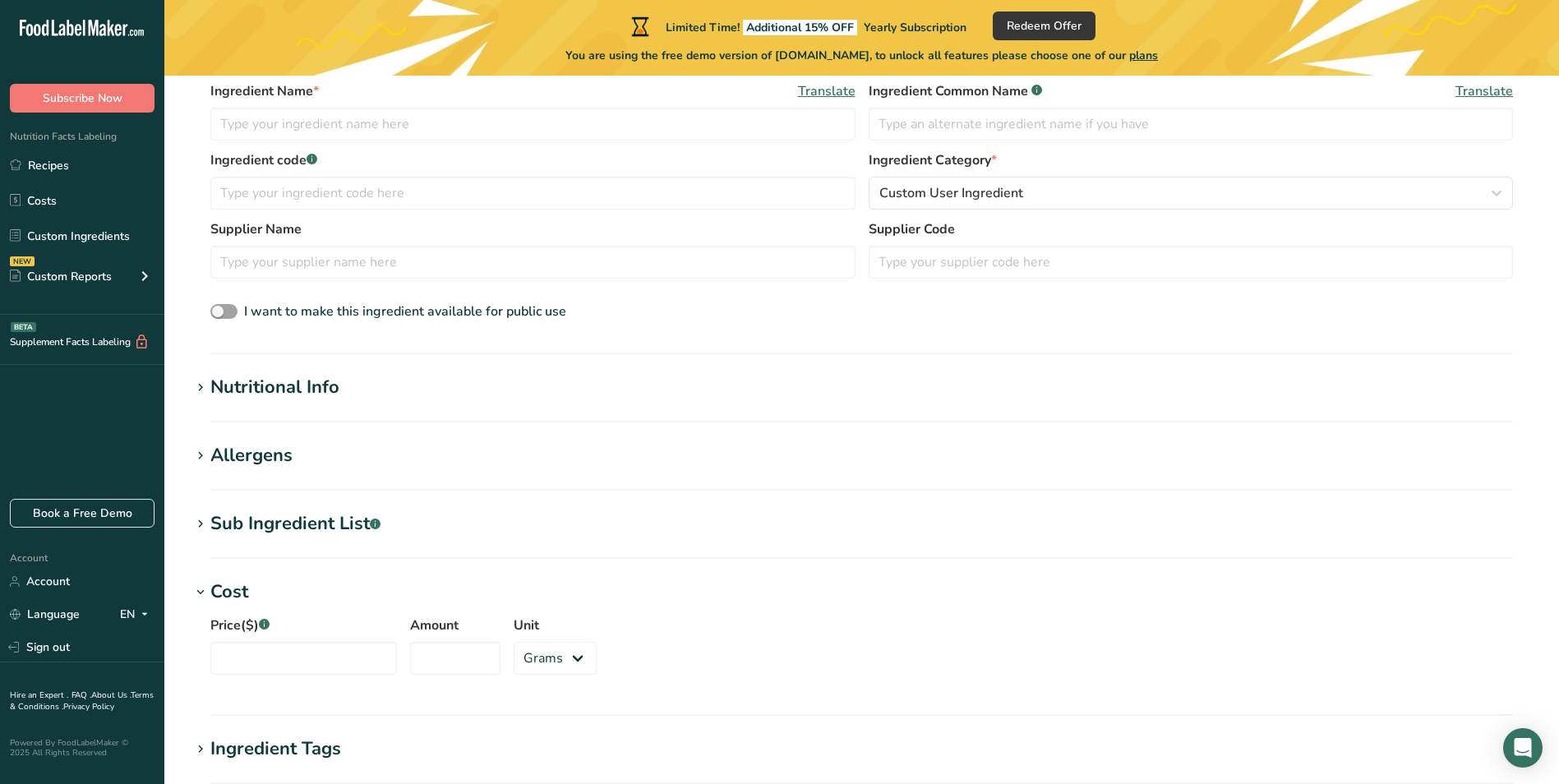
click at [359, 389] on h1 "Nutritional Info" at bounding box center [862, 387] width 1342 height 28
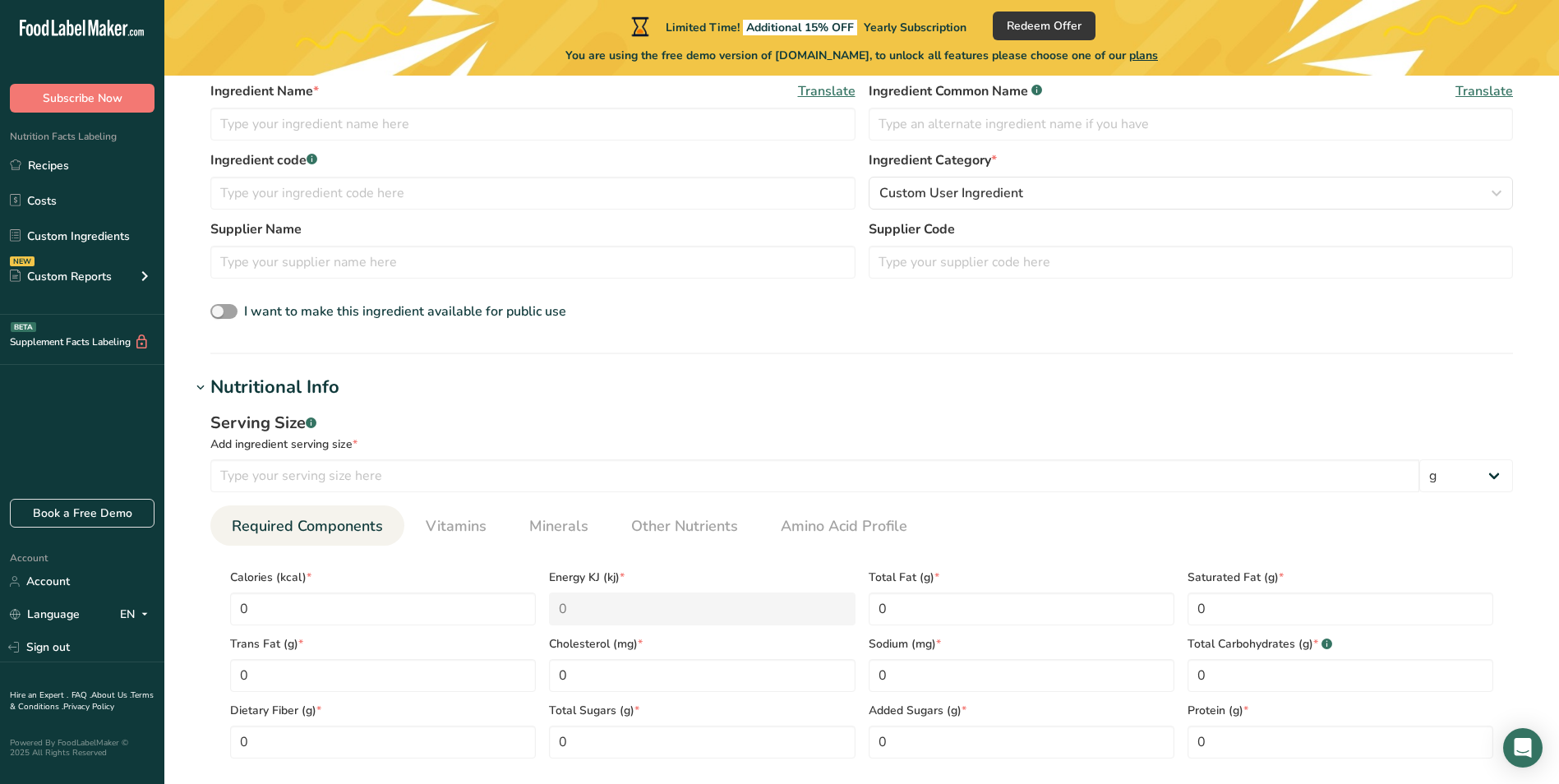
click at [364, 385] on h1 "Nutritional Info" at bounding box center [862, 387] width 1342 height 28
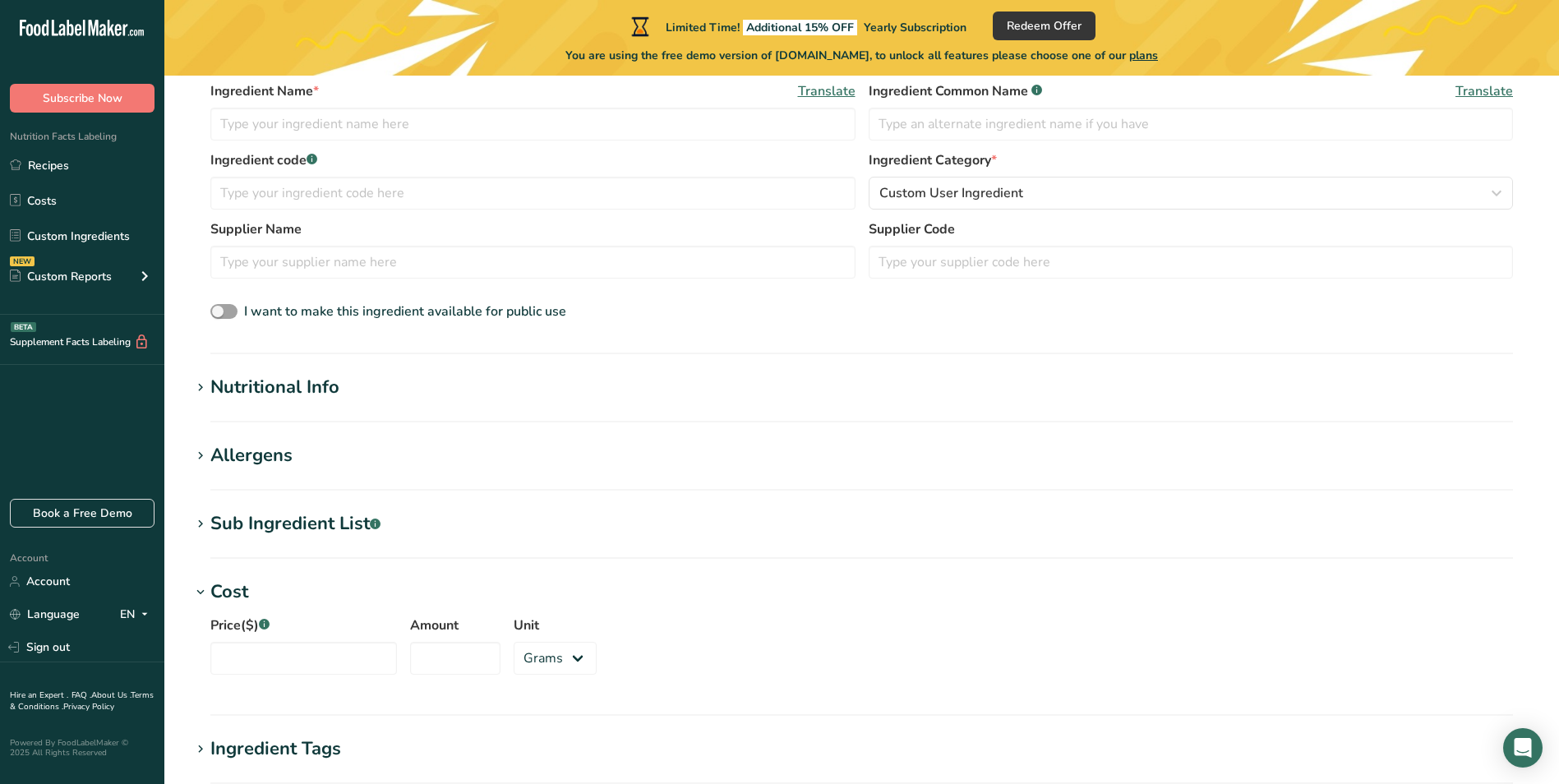
click at [359, 455] on h1 "Allergens" at bounding box center [862, 455] width 1342 height 28
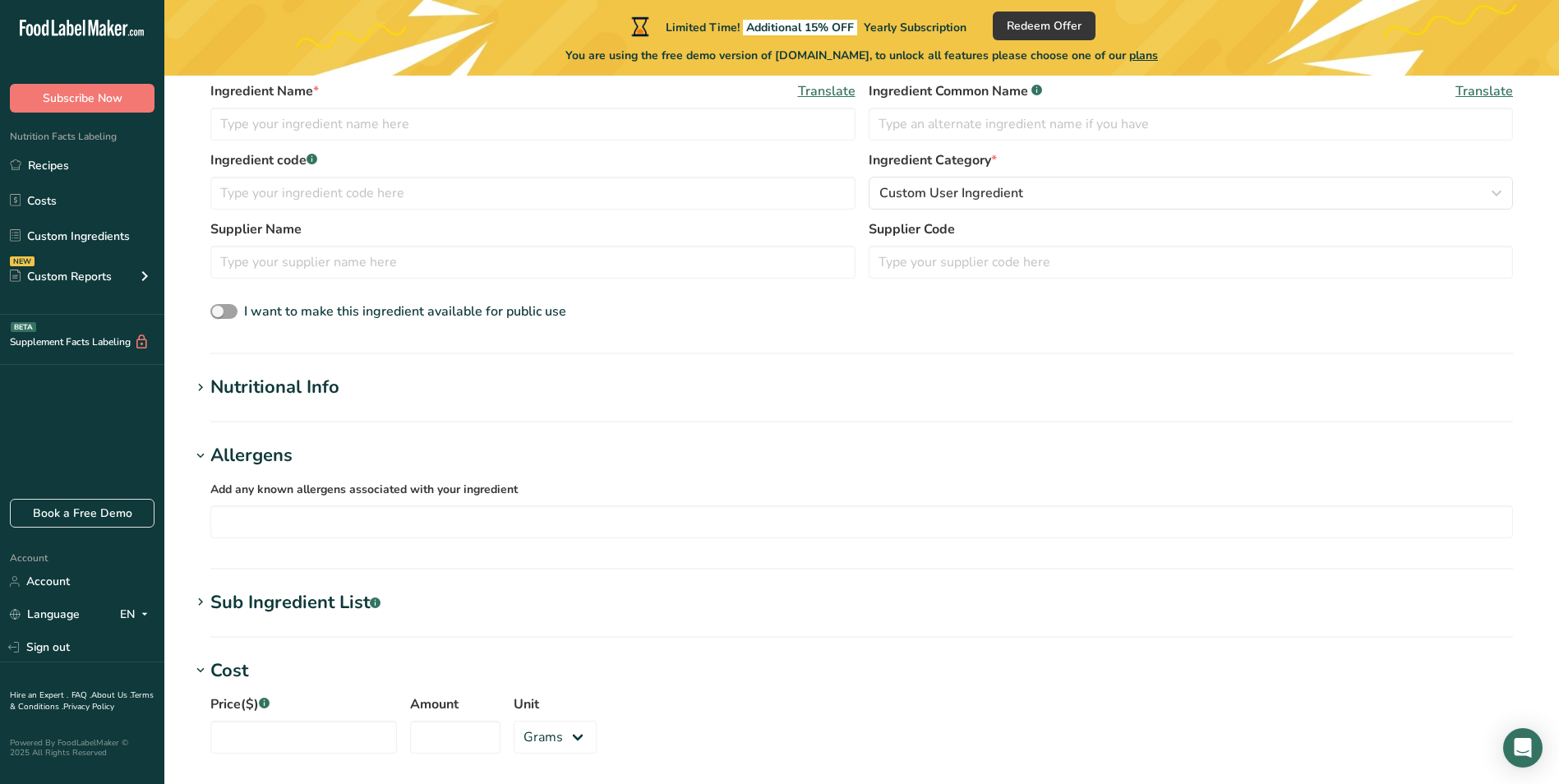
click at [383, 460] on h1 "Allergens" at bounding box center [862, 455] width 1342 height 28
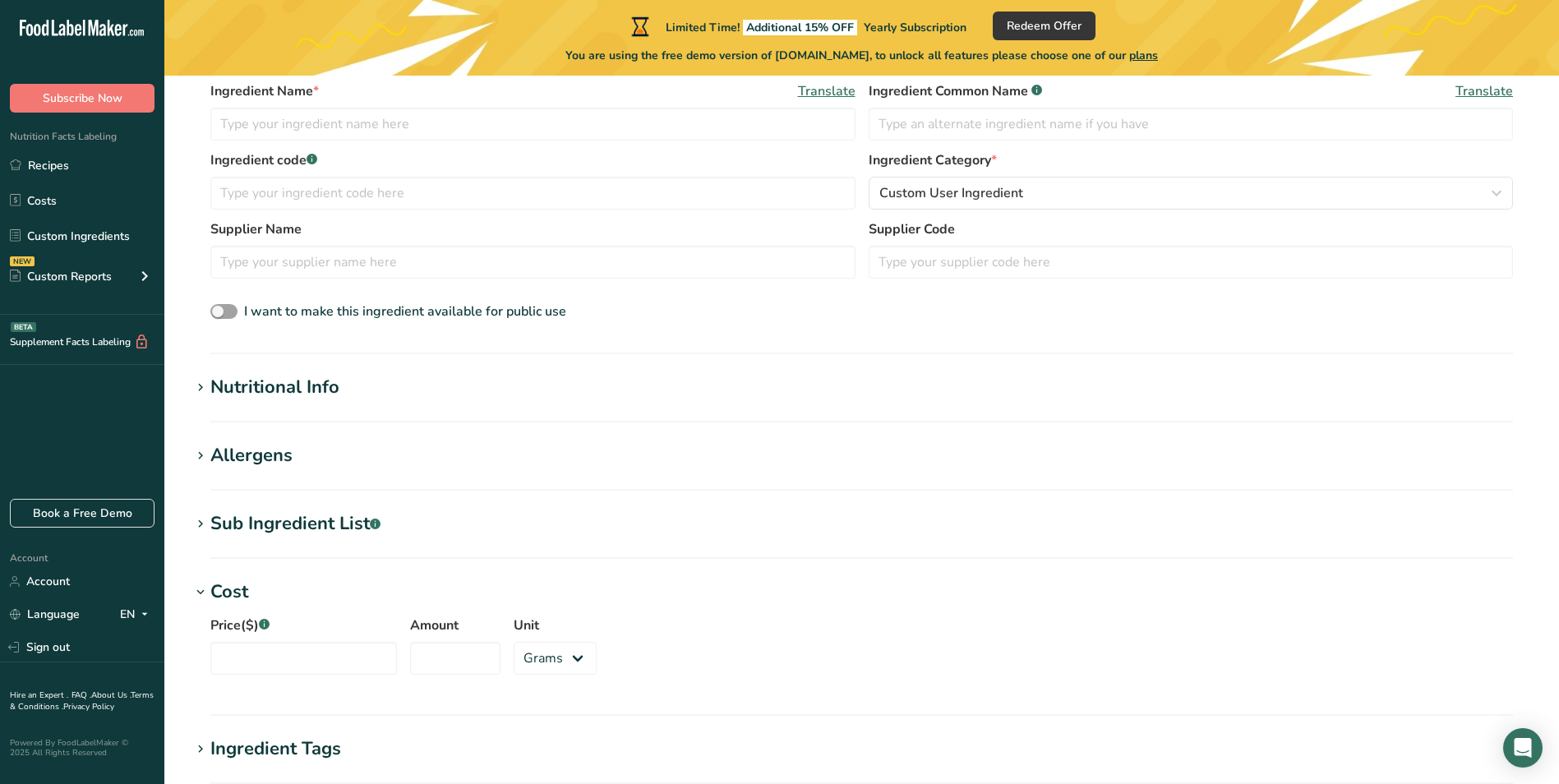
click at [388, 498] on section "Add new ingredient Back to recipe Ingredient Spec Sheet .a-a{fill:#347362;}.b-a…" at bounding box center [862, 435] width 1395 height 1264
click at [390, 528] on h1 "Sub Ingredient List .a-a{fill:#347362;}.b-a{fill:#fff;}" at bounding box center [862, 524] width 1342 height 28
click at [389, 533] on h1 "Sub Ingredient List .a-a{fill:#347362;}.b-a{fill:#fff;}" at bounding box center [862, 524] width 1342 height 28
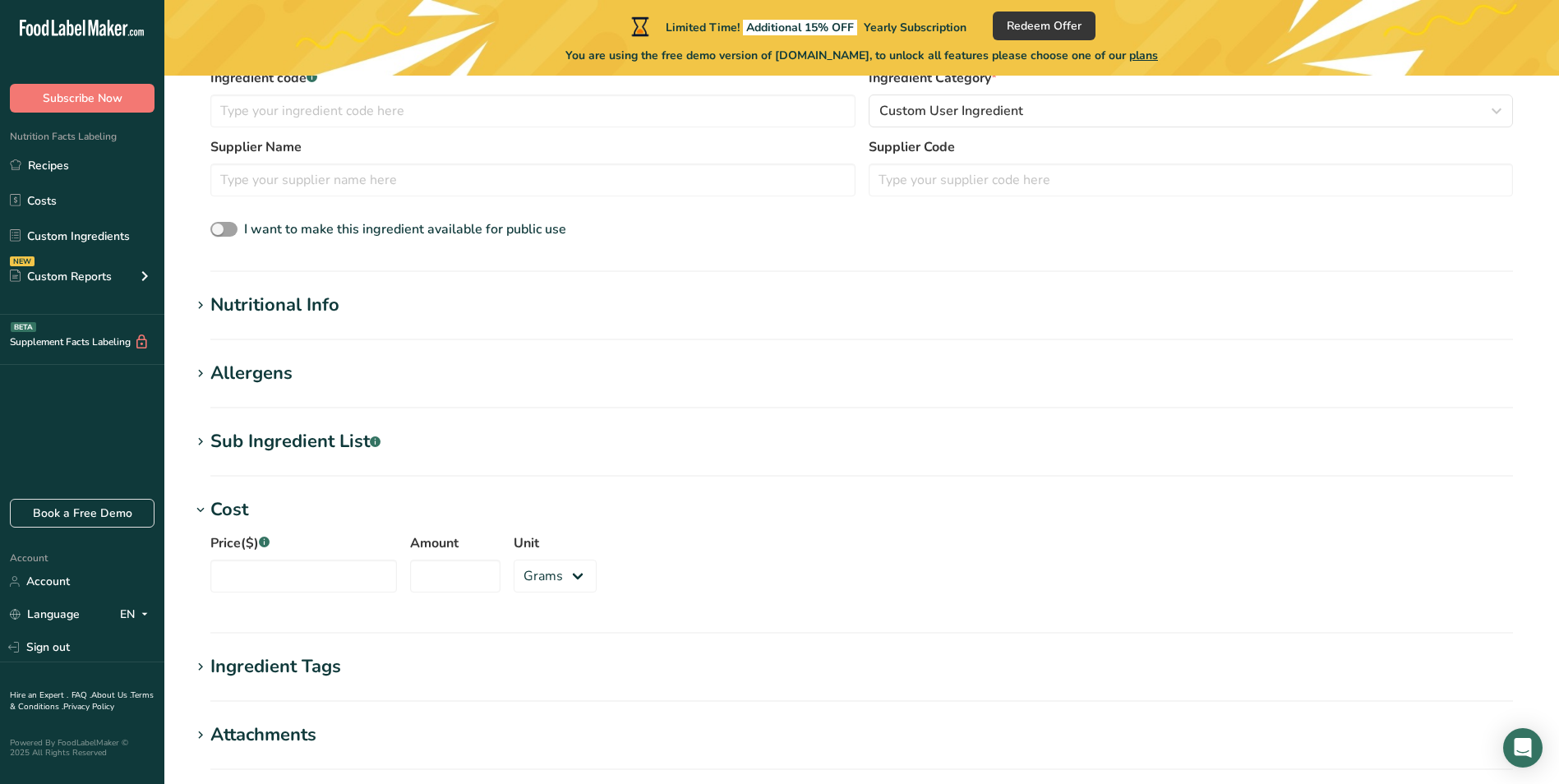
click at [388, 519] on h1 "Cost" at bounding box center [862, 510] width 1342 height 28
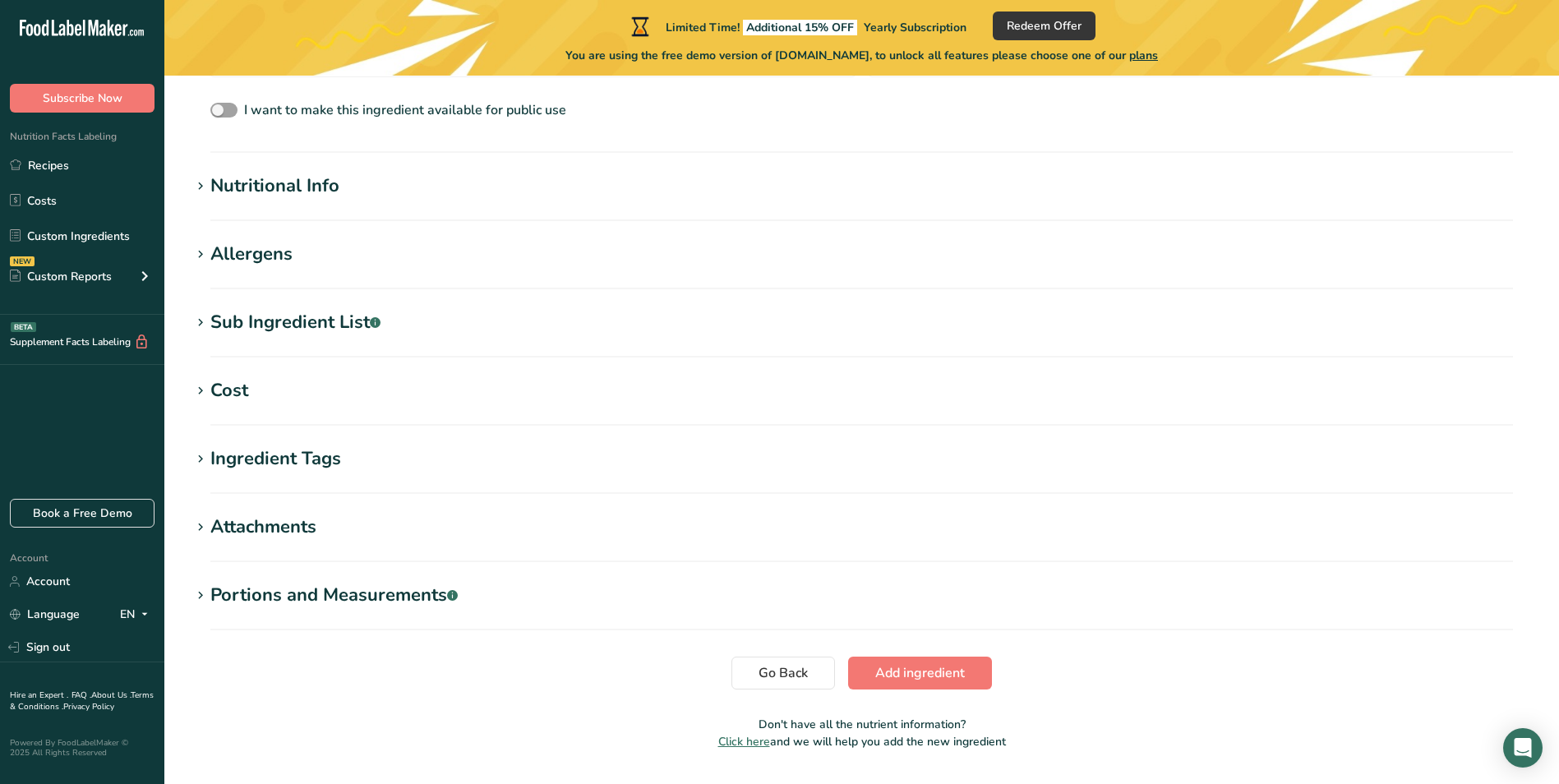
scroll to position [520, 0]
